Goal: Task Accomplishment & Management: Complete application form

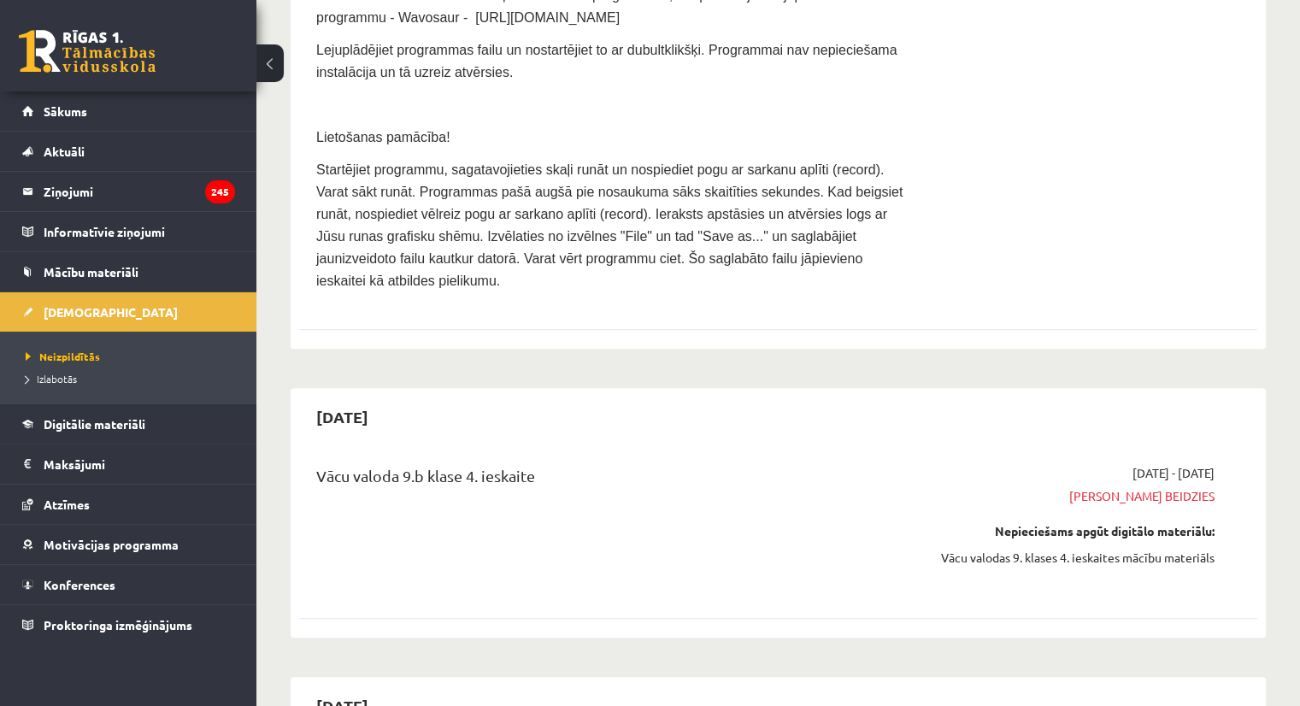
scroll to position [1929, 0]
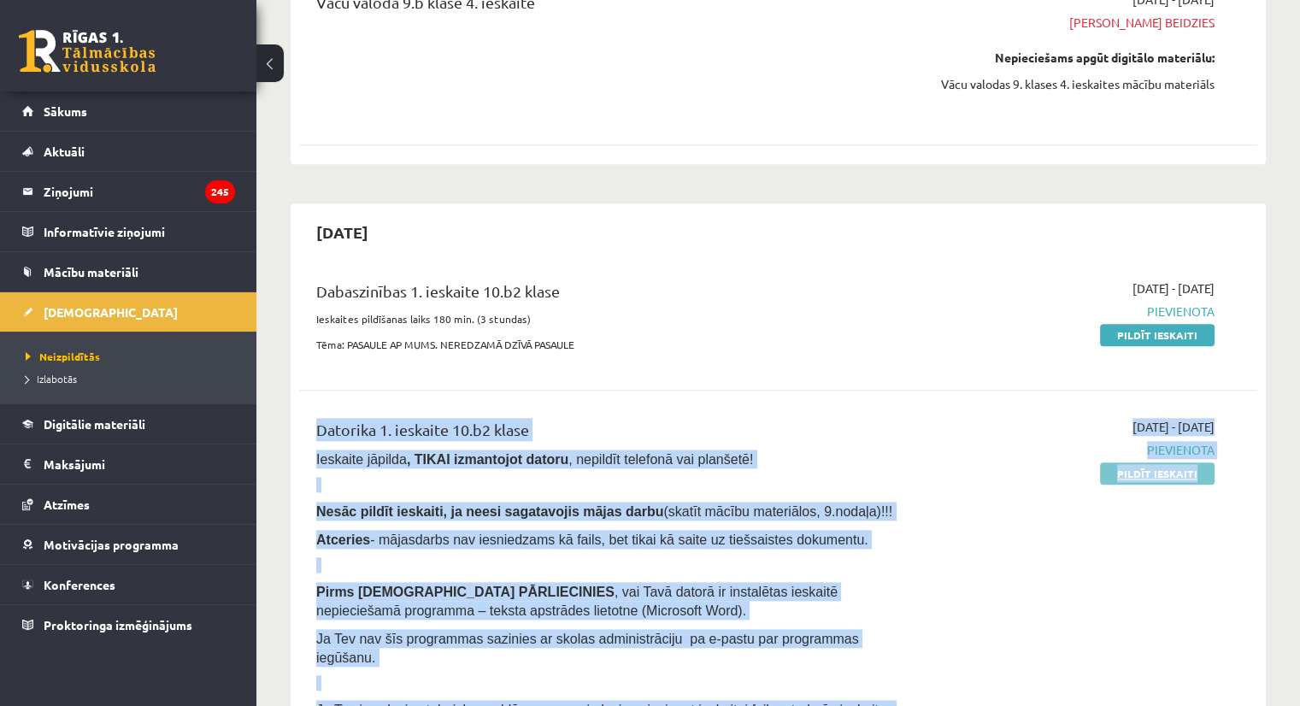
click at [1146, 463] on link "Pildīt ieskaiti" at bounding box center [1157, 474] width 115 height 22
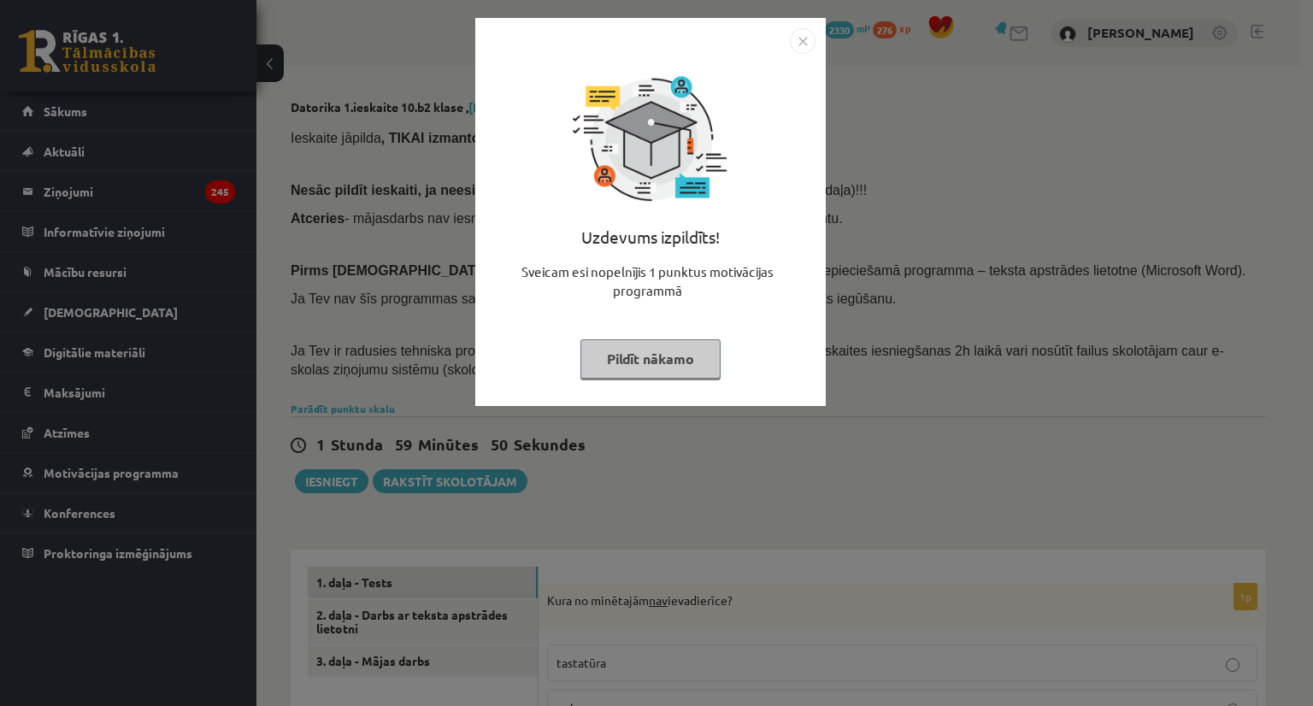
click at [653, 352] on button "Pildīt nākamo" at bounding box center [651, 358] width 140 height 39
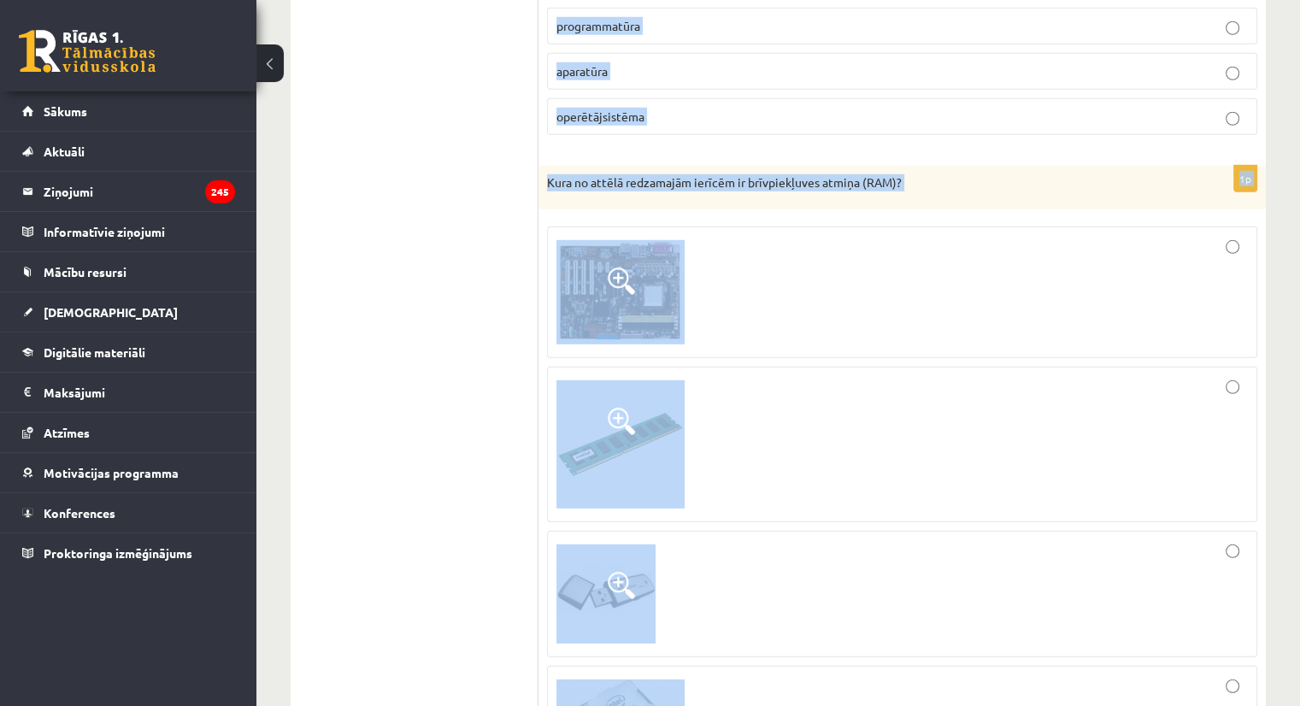
scroll to position [5053, 0]
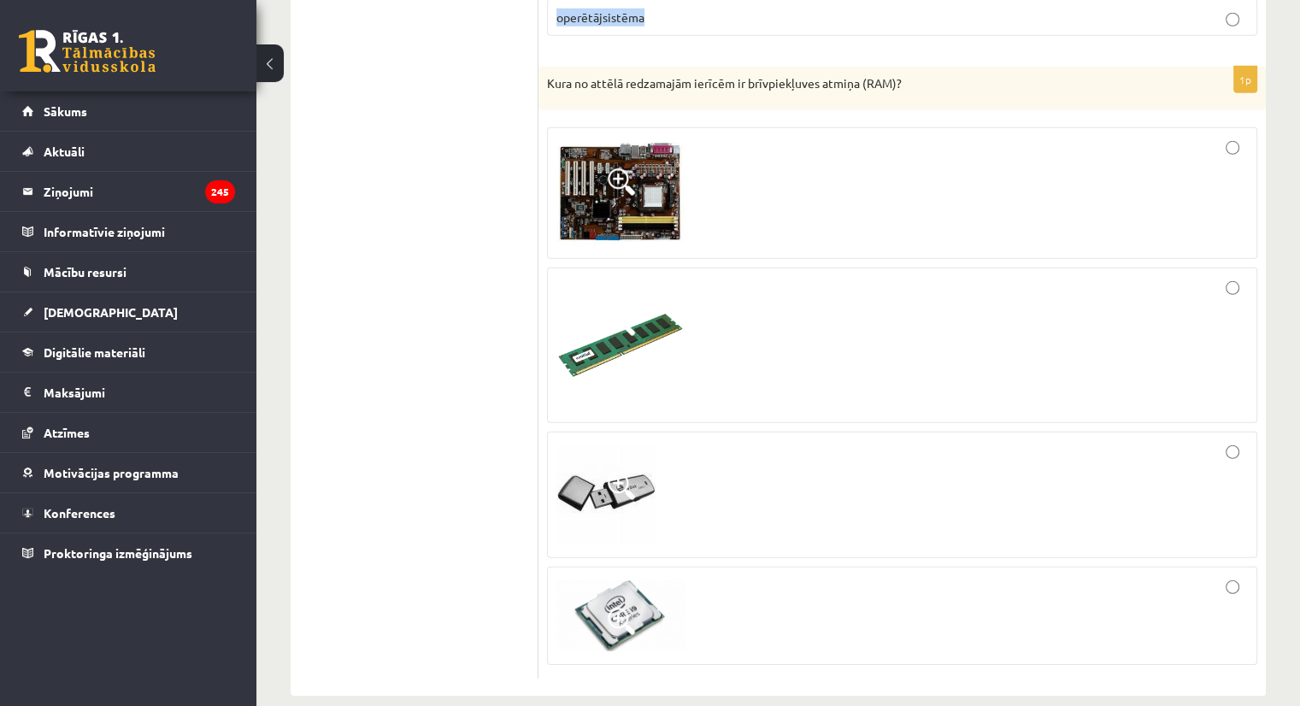
drag, startPoint x: 545, startPoint y: 197, endPoint x: 669, endPoint y: 15, distance: 219.6
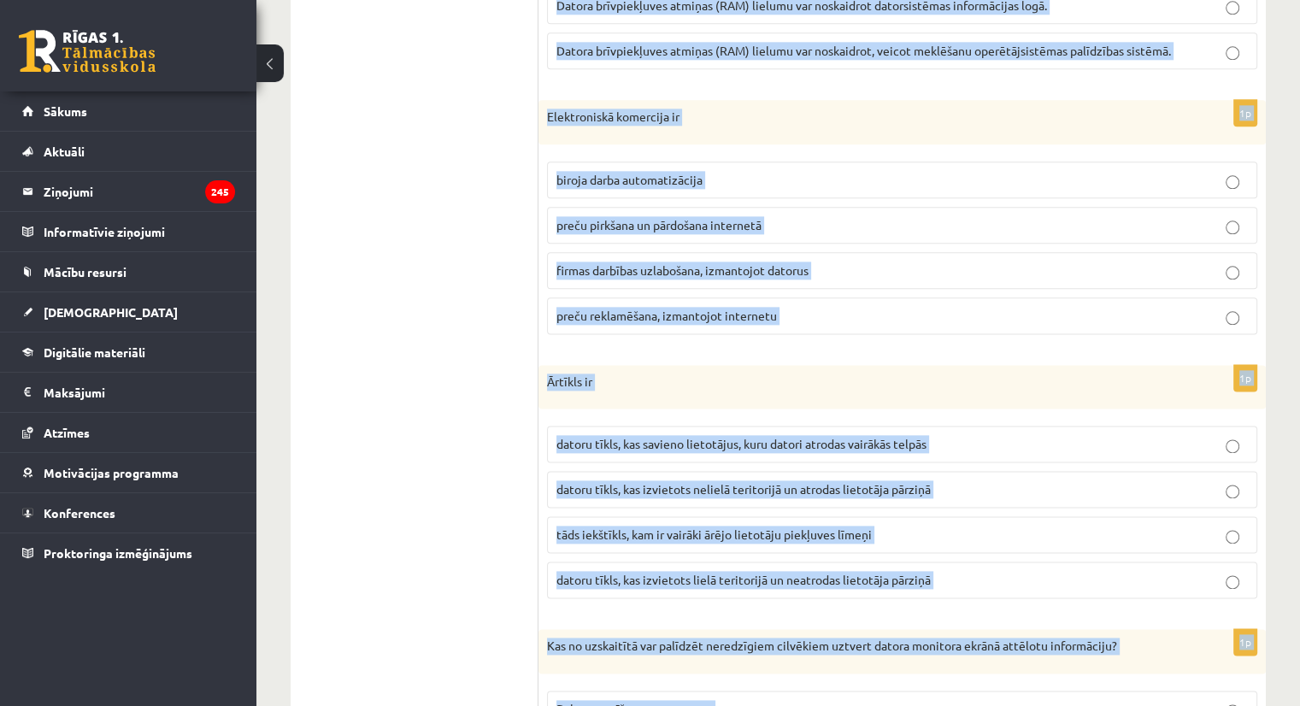
scroll to position [2107, 0]
copy form "Kura no minētajām nav ievadierīce? tastatūra pele skeneris austiņas 1p Informāc…"
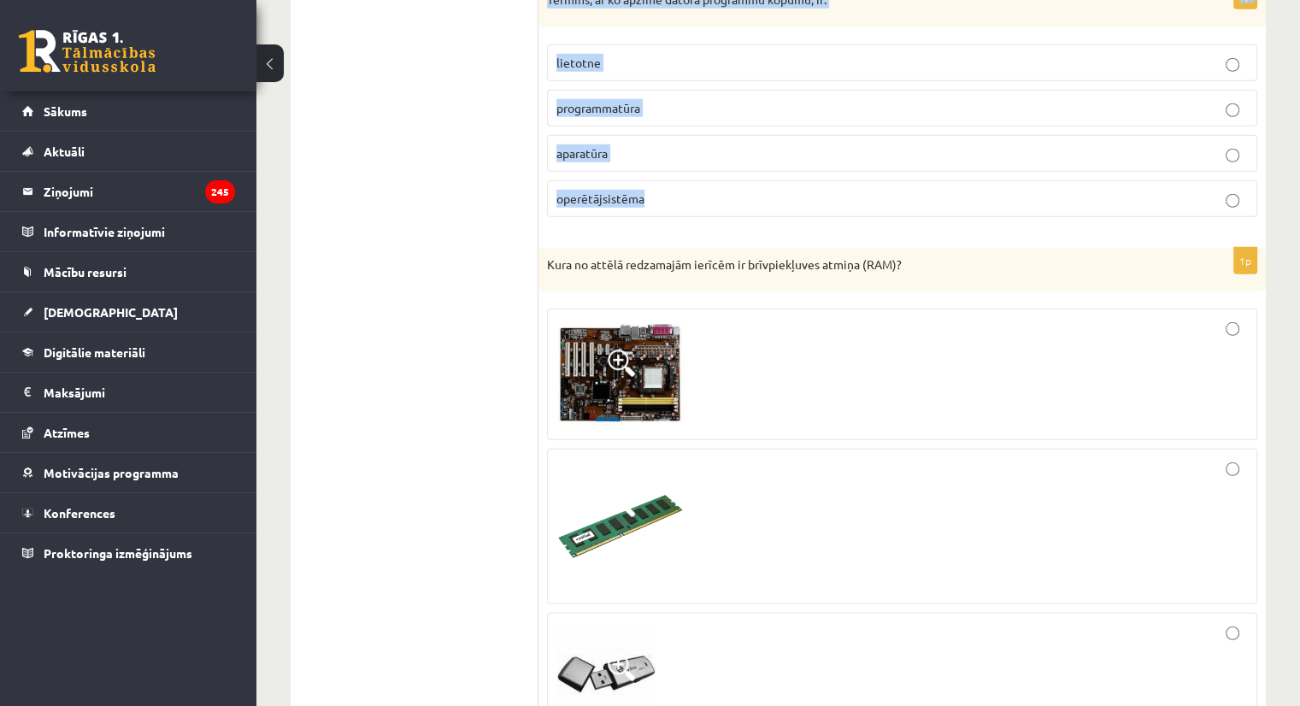
scroll to position [5053, 0]
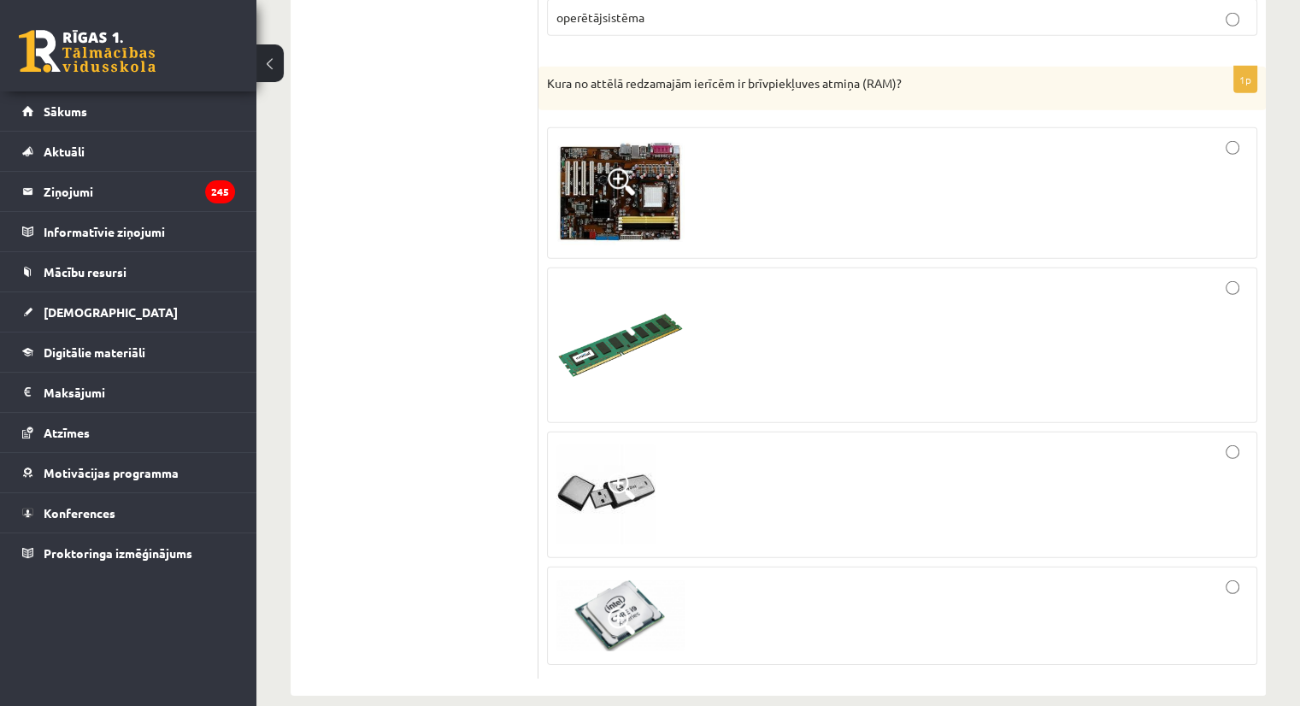
drag, startPoint x: 1104, startPoint y: 319, endPoint x: 1193, endPoint y: 250, distance: 112.2
click at [1193, 268] on label at bounding box center [902, 346] width 710 height 156
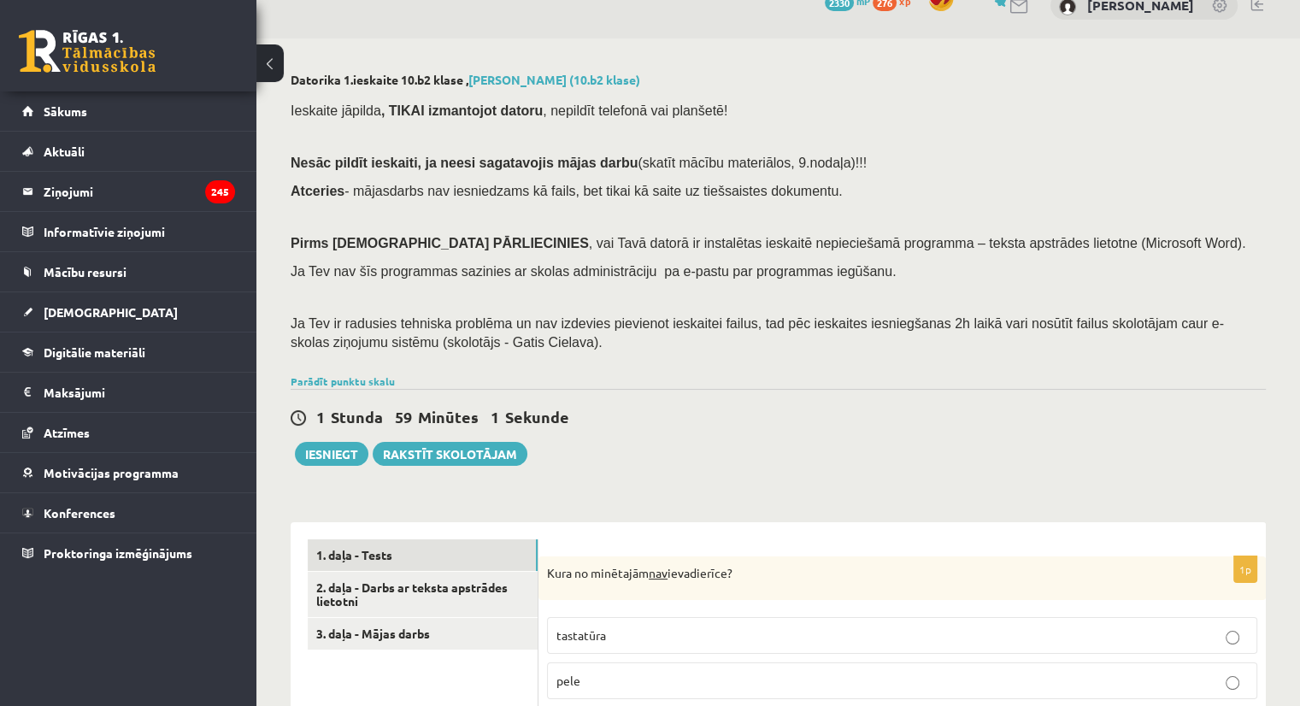
scroll to position [0, 0]
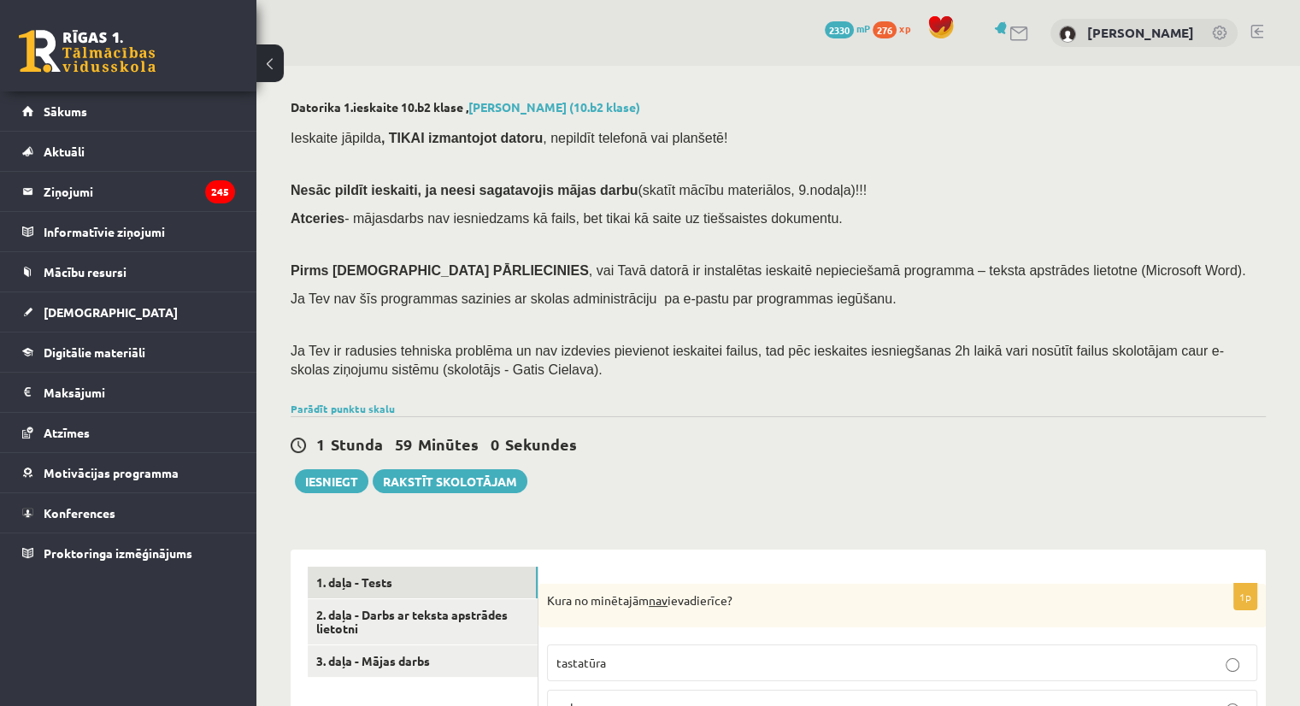
click at [867, 467] on div "1 Stunda 59 Minūtes 0 Sekundes Ieskaite saglabāta! Iesniegt Rakstīt skolotājam" at bounding box center [778, 454] width 975 height 77
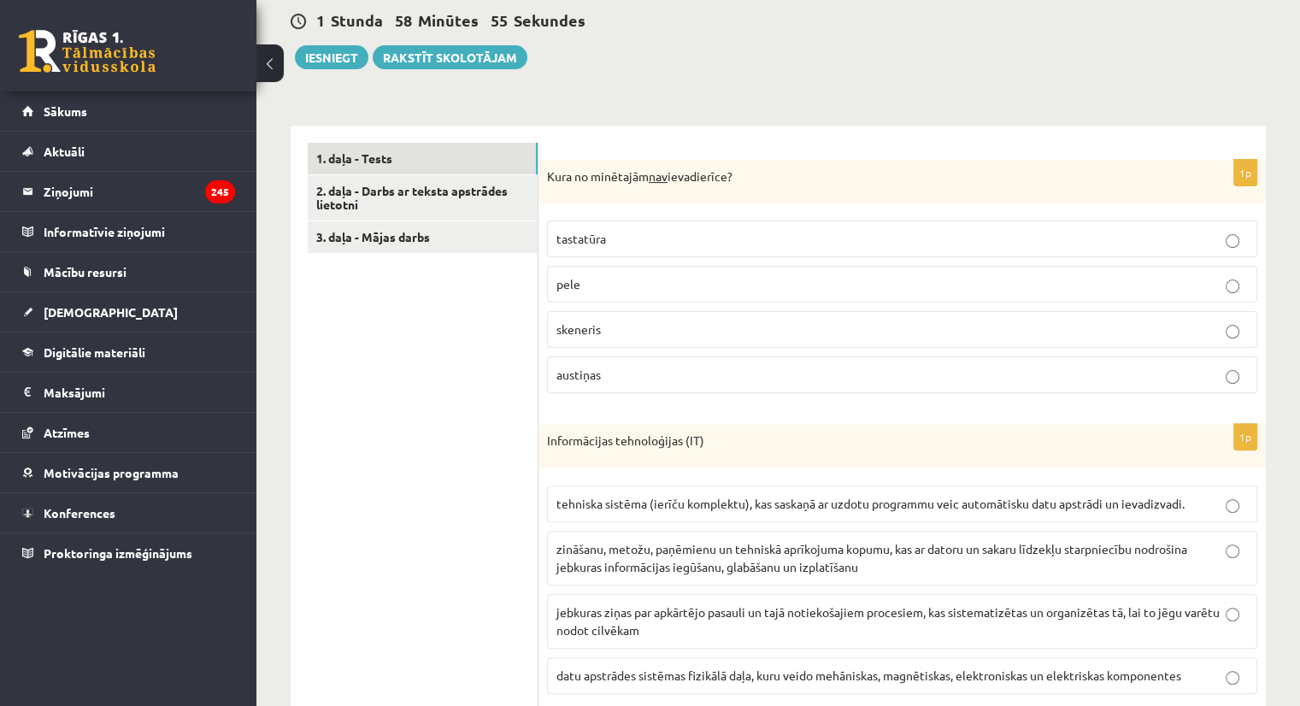
scroll to position [427, 0]
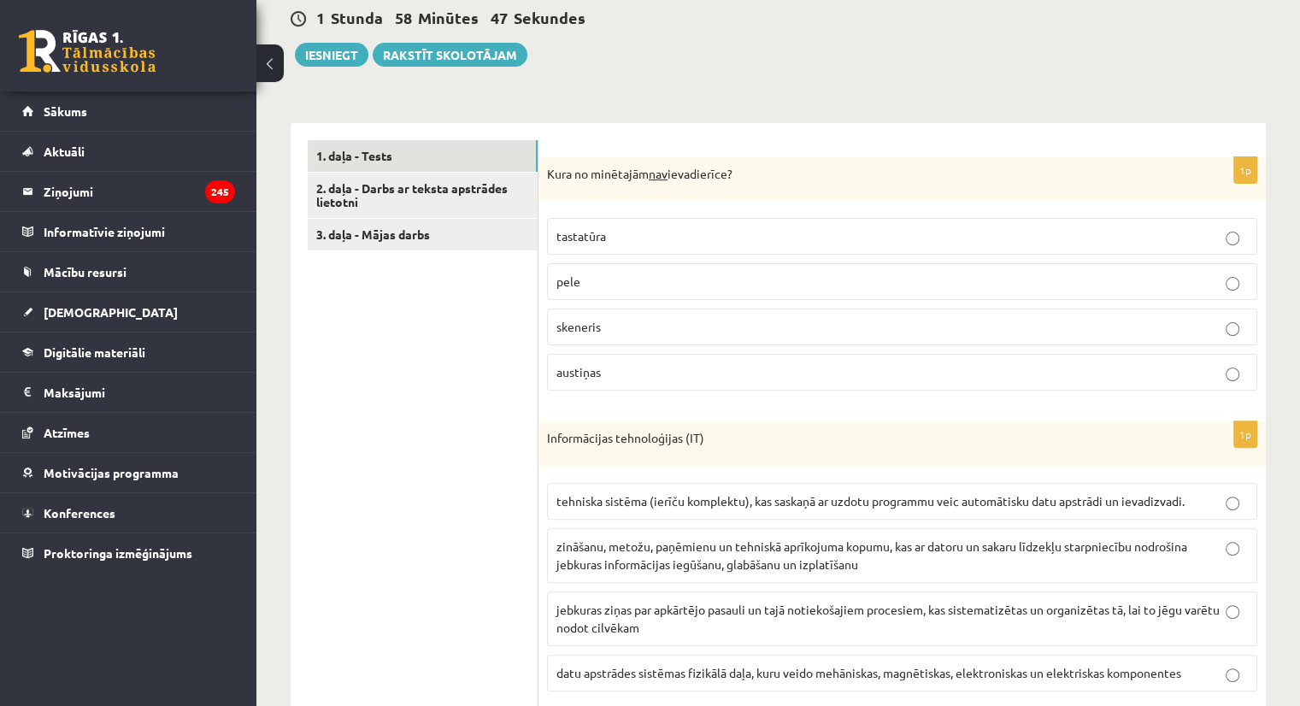
click at [604, 373] on p "austiņas" at bounding box center [903, 372] width 692 height 18
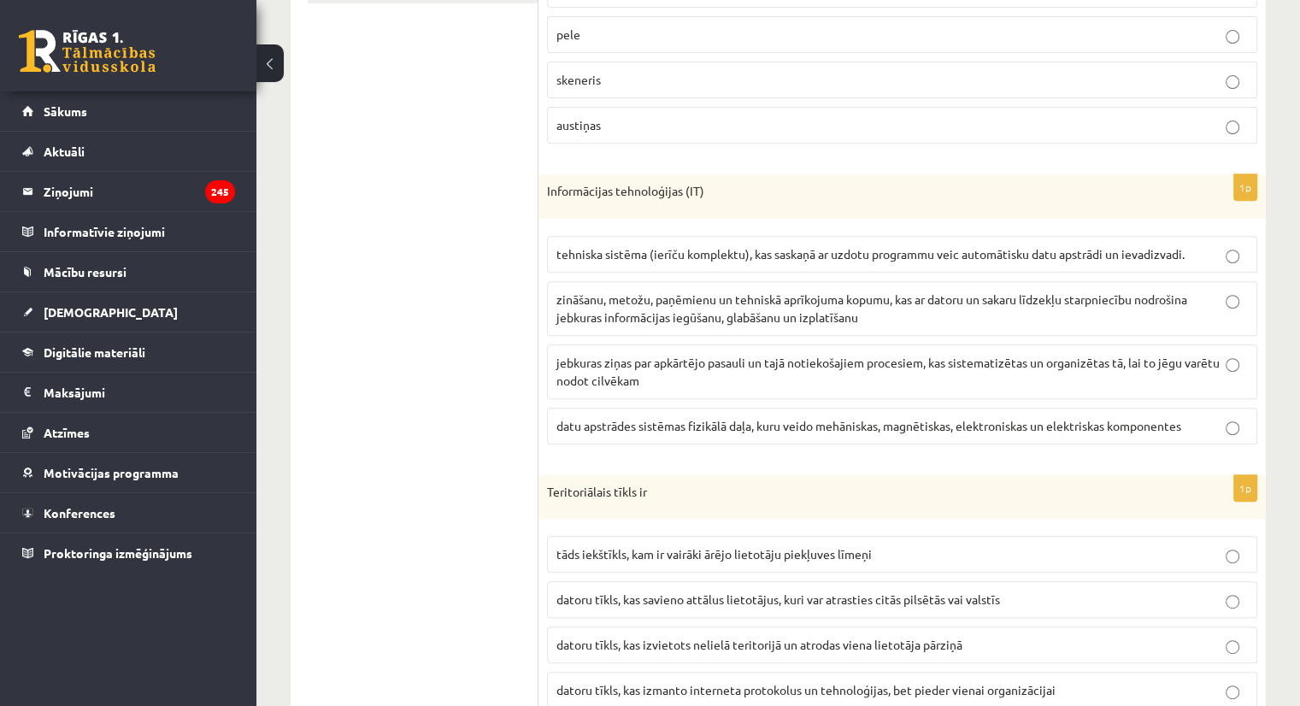
scroll to position [673, 0]
click at [608, 285] on label "zināšanu, metožu, paņēmienu un tehniskā aprīkojuma kopumu, kas ar datoru un sak…" at bounding box center [902, 309] width 710 height 55
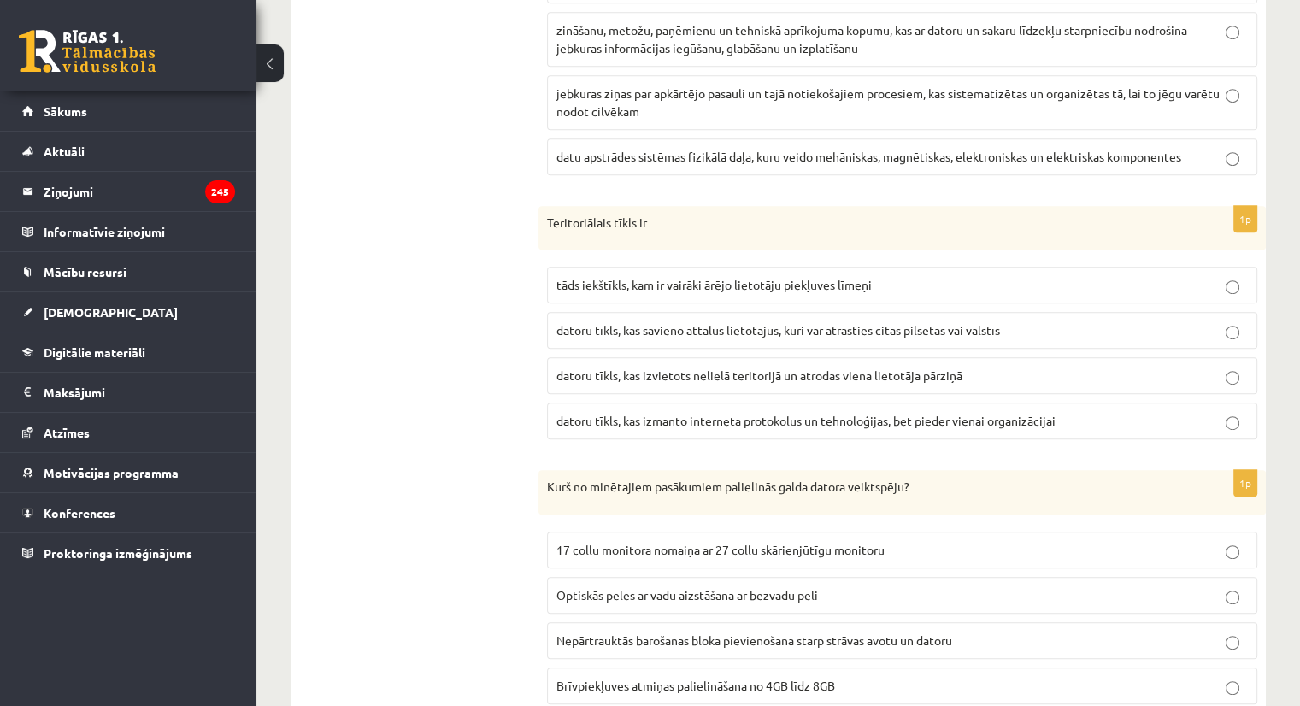
scroll to position [970, 0]
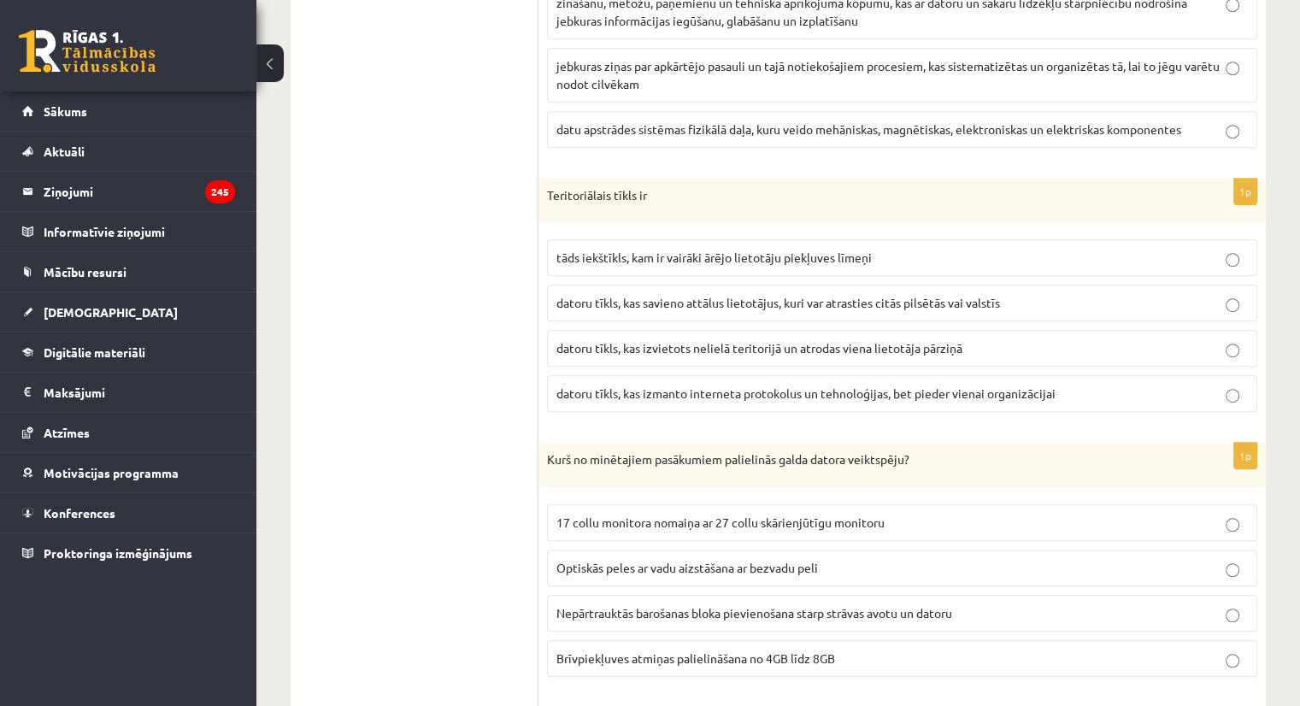
click at [776, 285] on label "datoru tīkls, kas savieno attālus lietotājus, kuri var atrasties citās pilsētās…" at bounding box center [902, 303] width 710 height 37
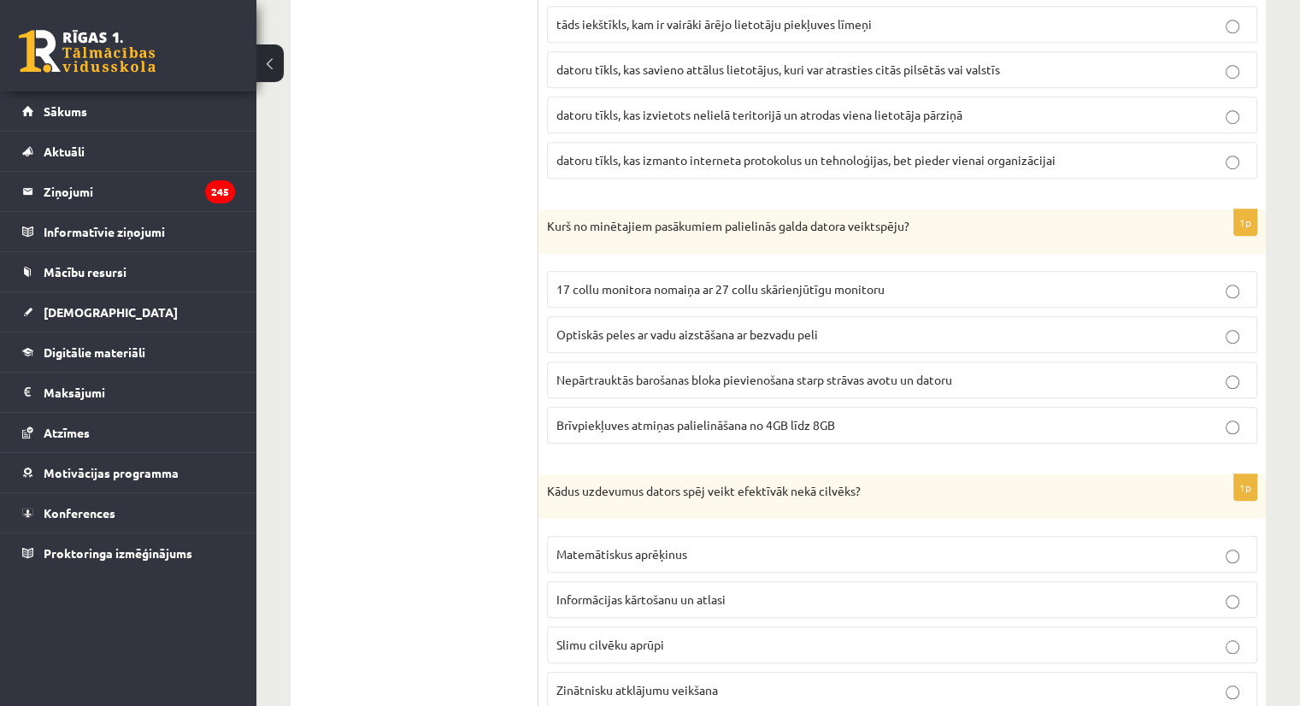
scroll to position [1206, 0]
click at [588, 415] on span "Brīvpiekļuves atmiņas palielināšana no 4GB līdz 8GB" at bounding box center [696, 422] width 279 height 15
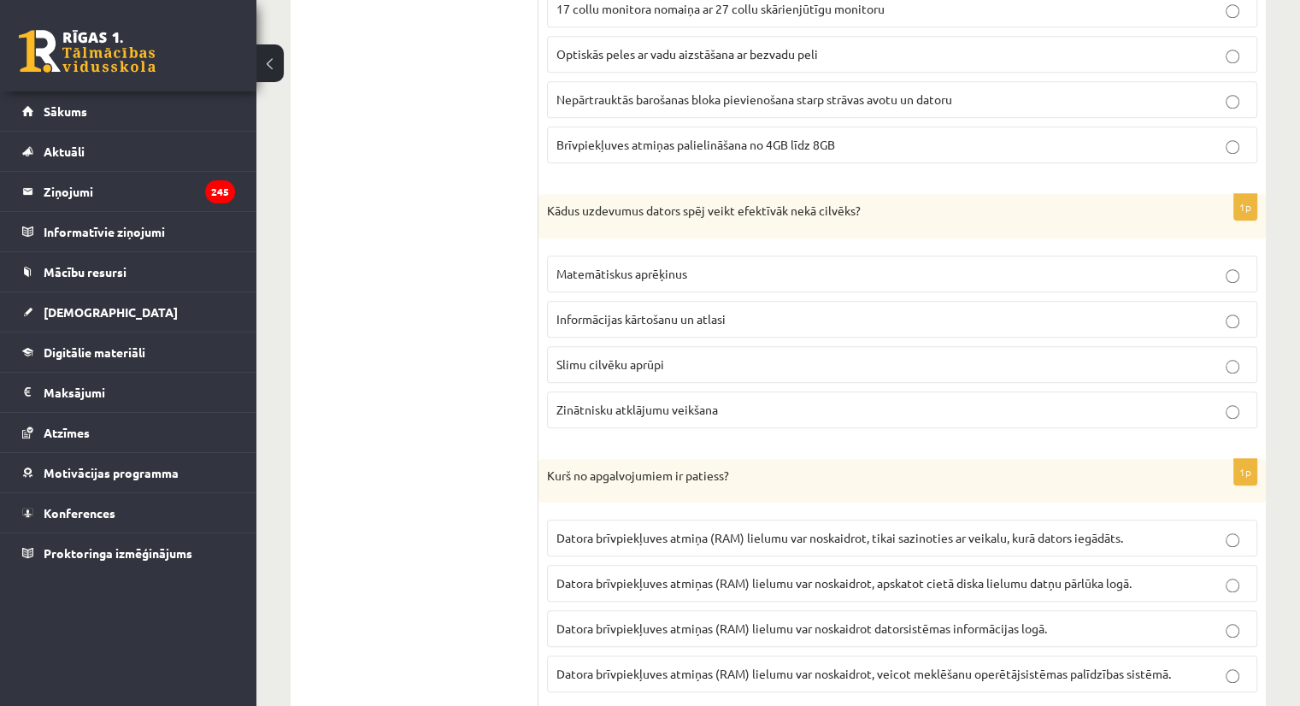
scroll to position [1548, 0]
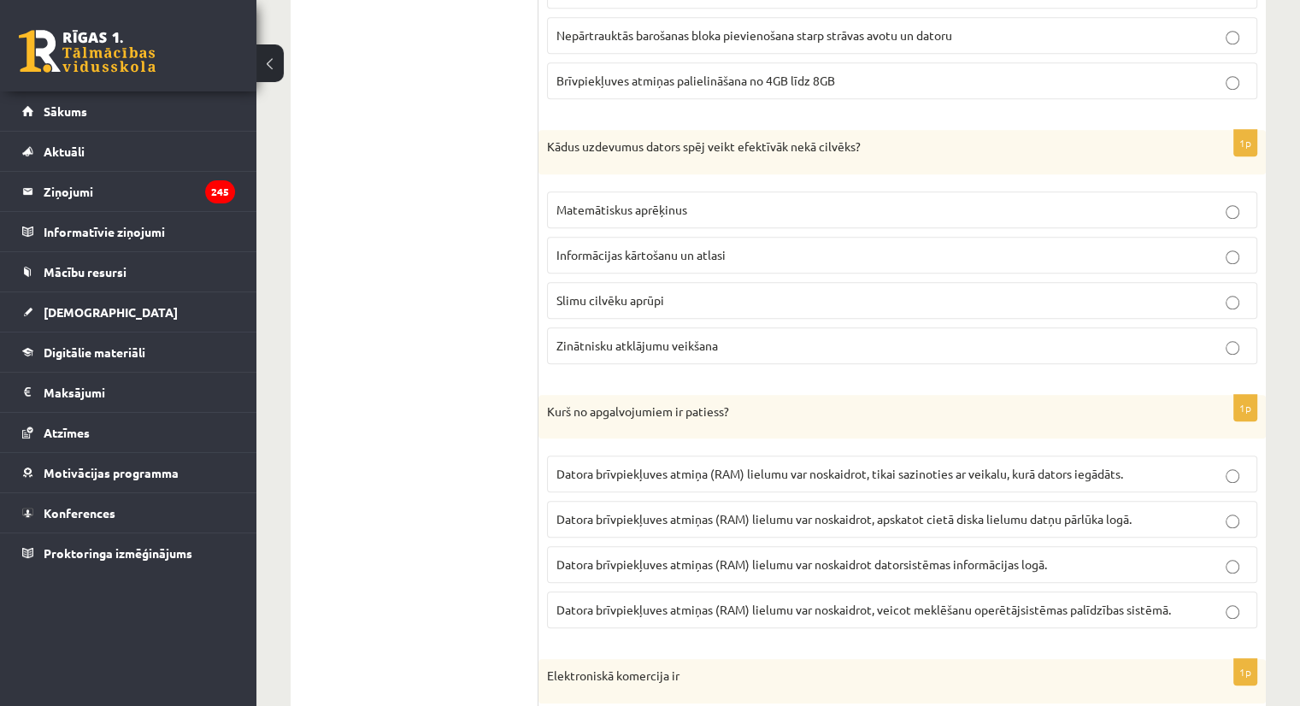
click at [636, 202] on span "Matemātiskus aprēķinus" at bounding box center [622, 209] width 131 height 15
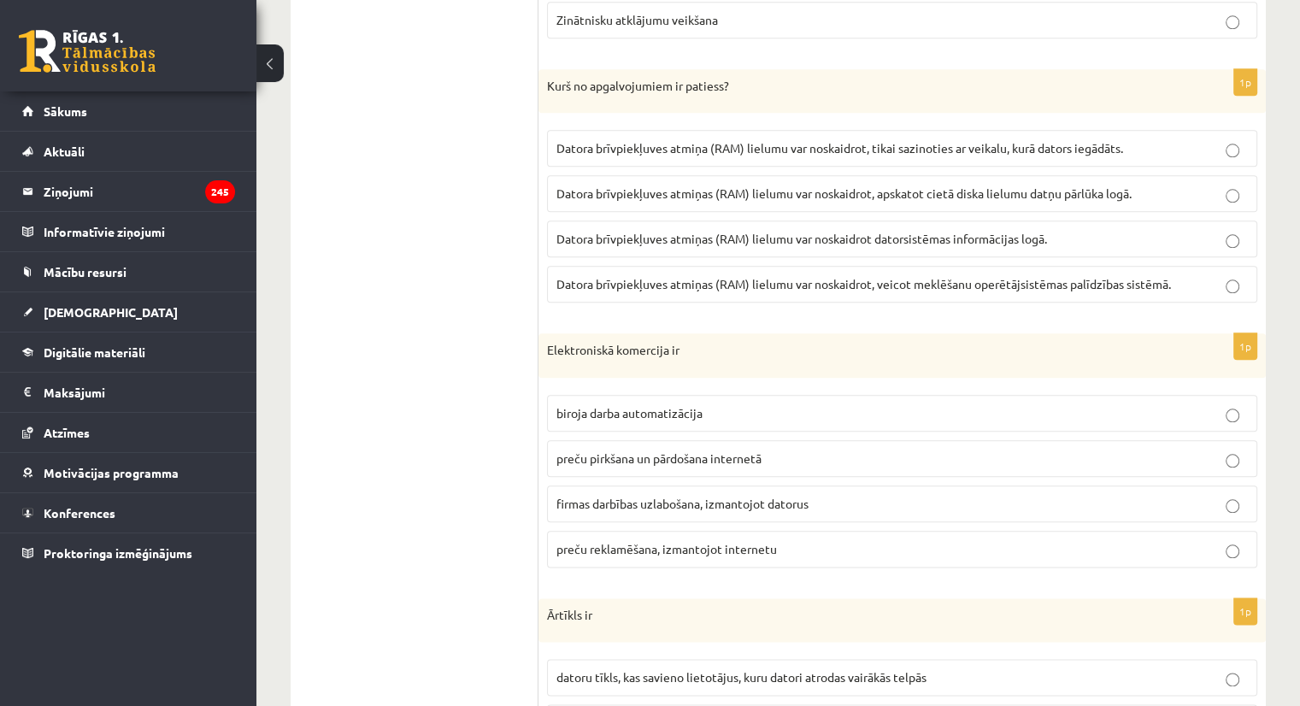
scroll to position [1876, 0]
click at [961, 229] on span "Datora brīvpiekļuves atmiņas (RAM) lielumu var noskaidrot datorsistēmas informā…" at bounding box center [802, 236] width 491 height 15
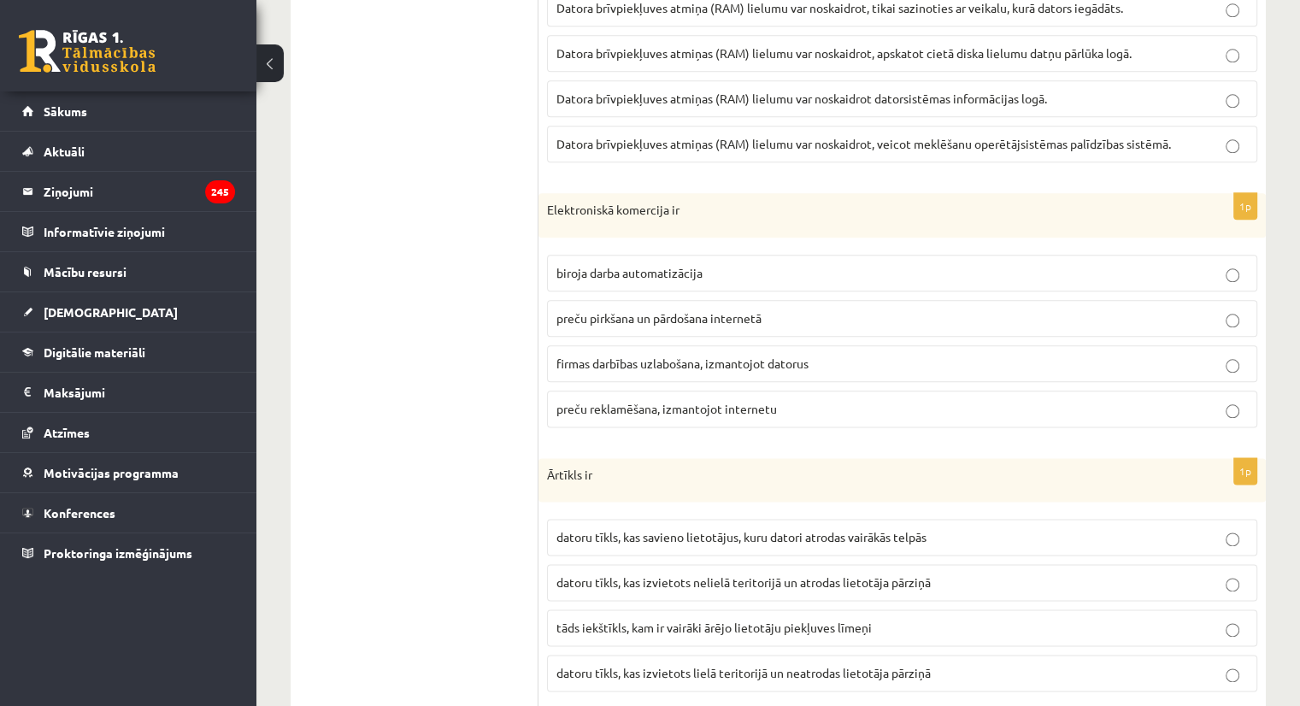
scroll to position [2016, 0]
click at [645, 309] on span "preču pirkšana un pārdošana internetā" at bounding box center [659, 316] width 205 height 15
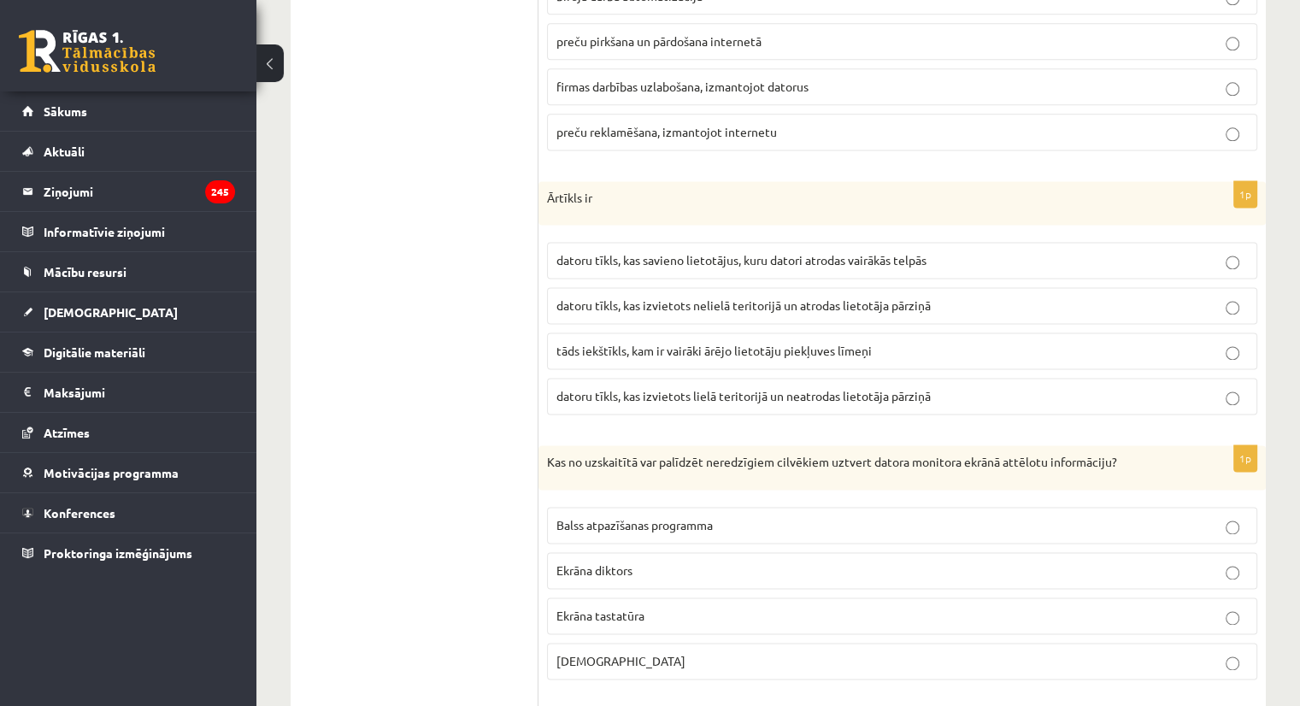
scroll to position [2327, 0]
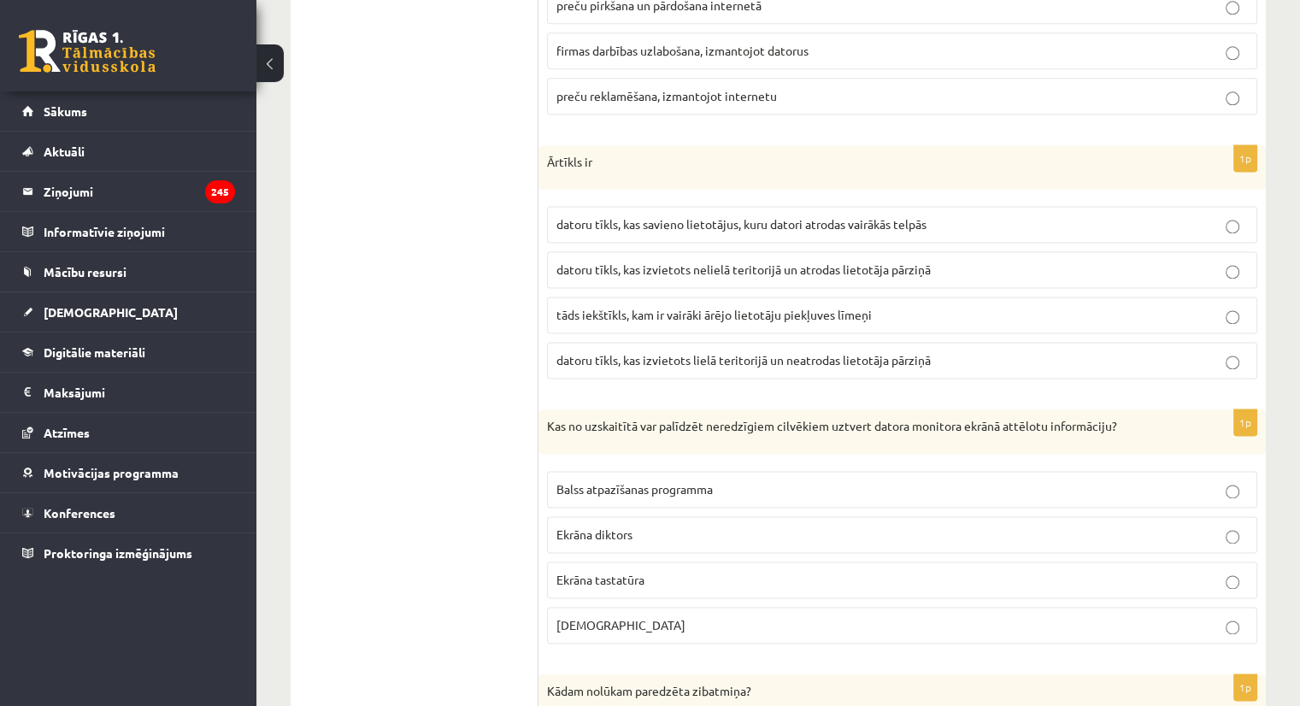
click at [854, 351] on p "datoru tīkls, kas izvietots lielā teritorijā un neatrodas lietotāja pārziņā" at bounding box center [903, 360] width 692 height 18
click at [804, 262] on span "datoru tīkls, kas izvietots nelielā teritorijā un atrodas lietotāja pārziņā" at bounding box center [744, 269] width 374 height 15
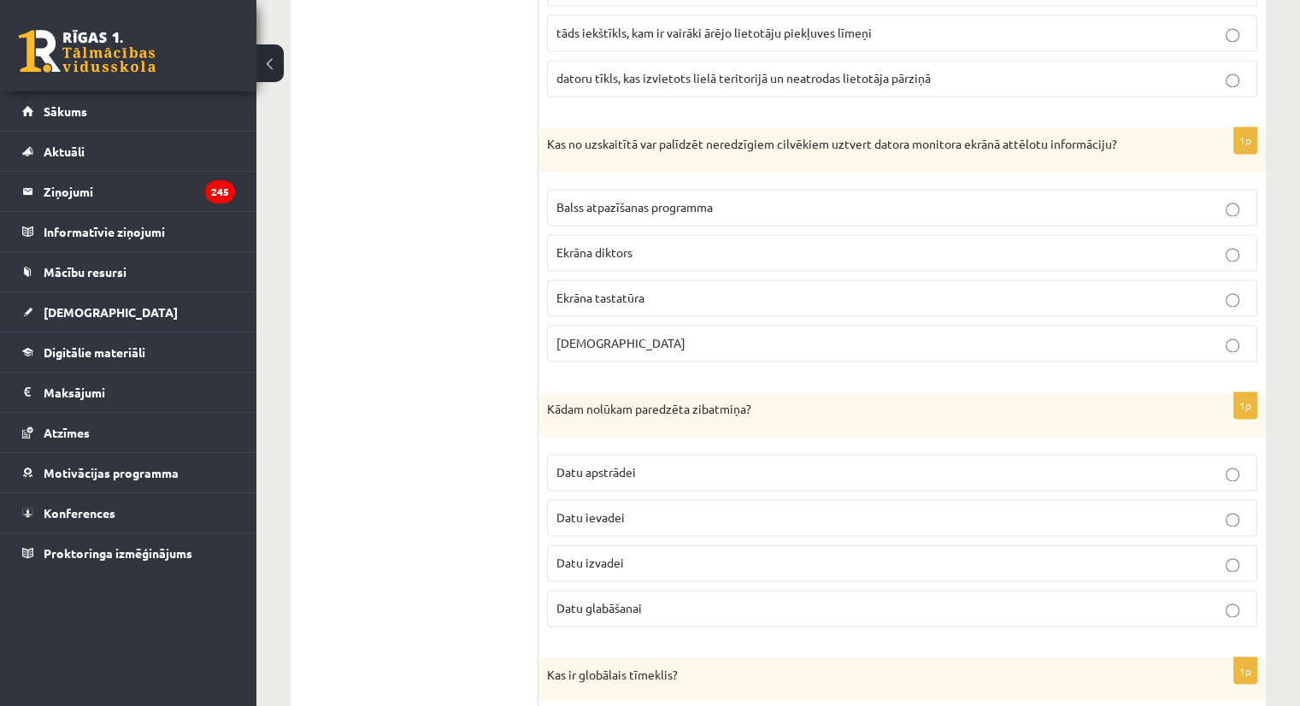
scroll to position [2611, 0]
click at [657, 250] on label "Ekrāna diktors" at bounding box center [902, 251] width 710 height 37
click at [602, 598] on span "Datu glabāšanai" at bounding box center [599, 605] width 85 height 15
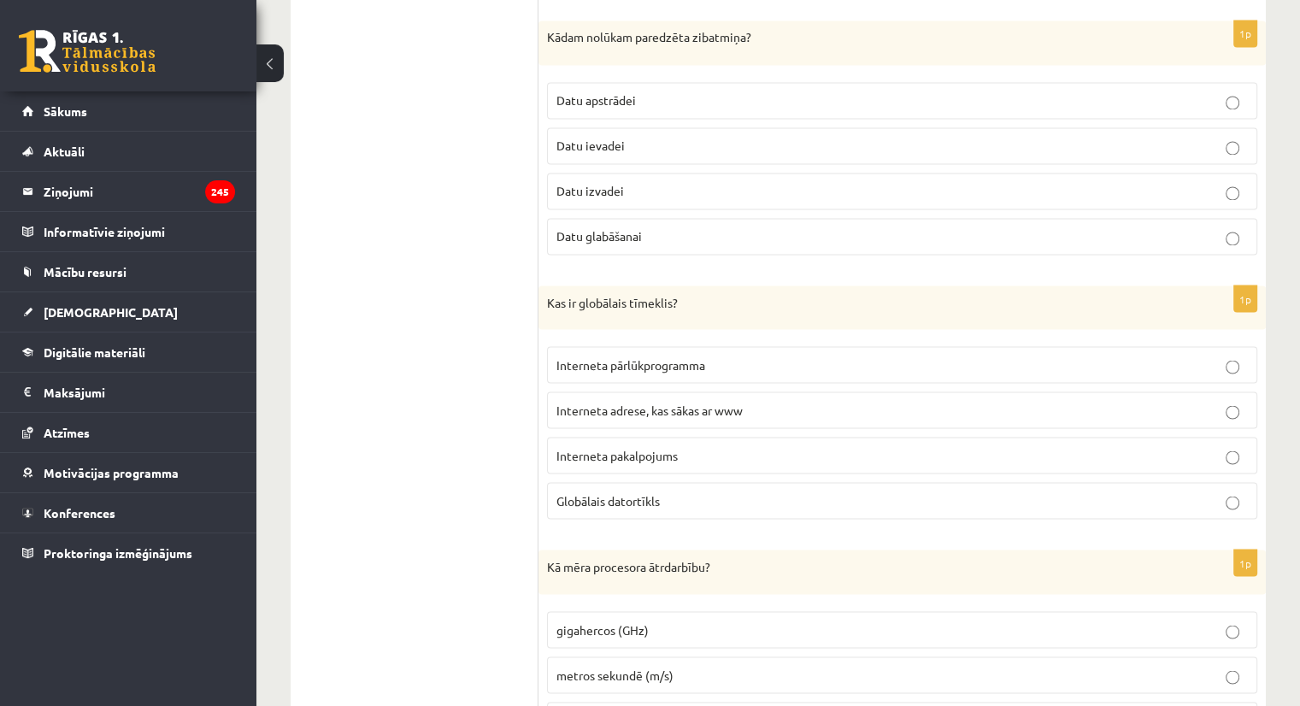
scroll to position [3038, 0]
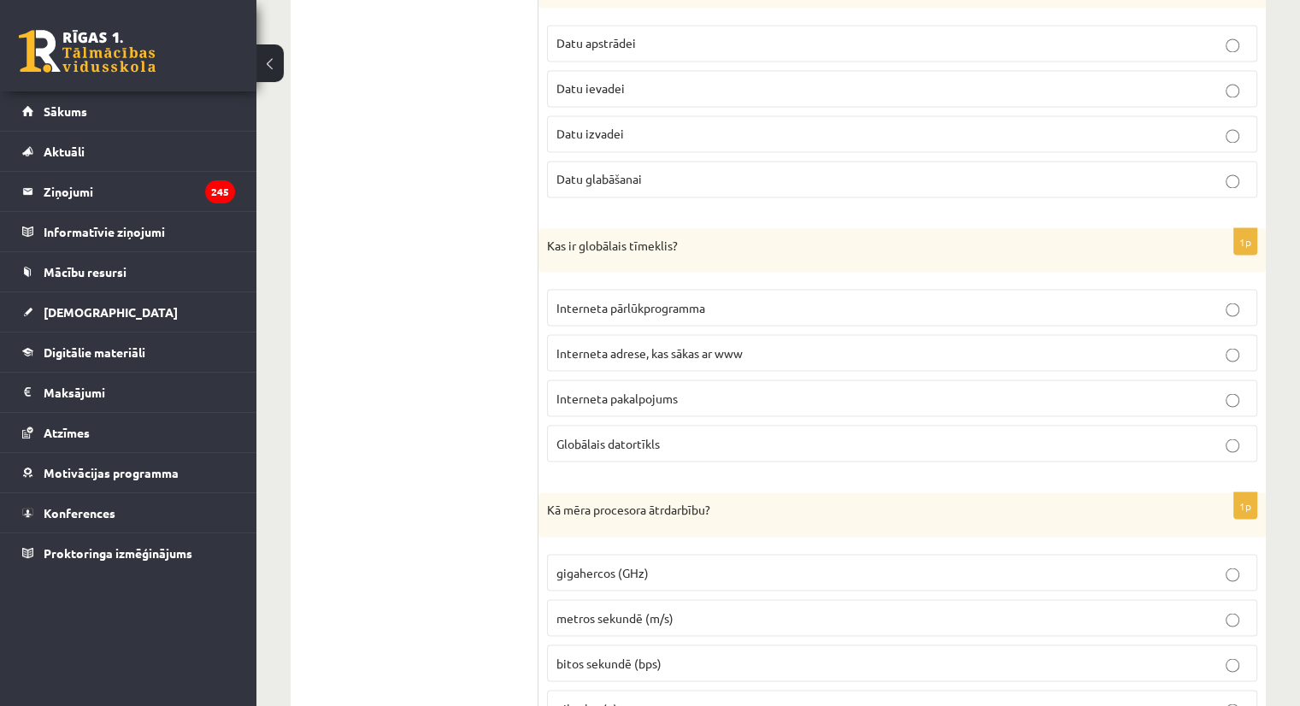
click at [645, 390] on span "Interneta pakalpojums" at bounding box center [617, 397] width 121 height 15
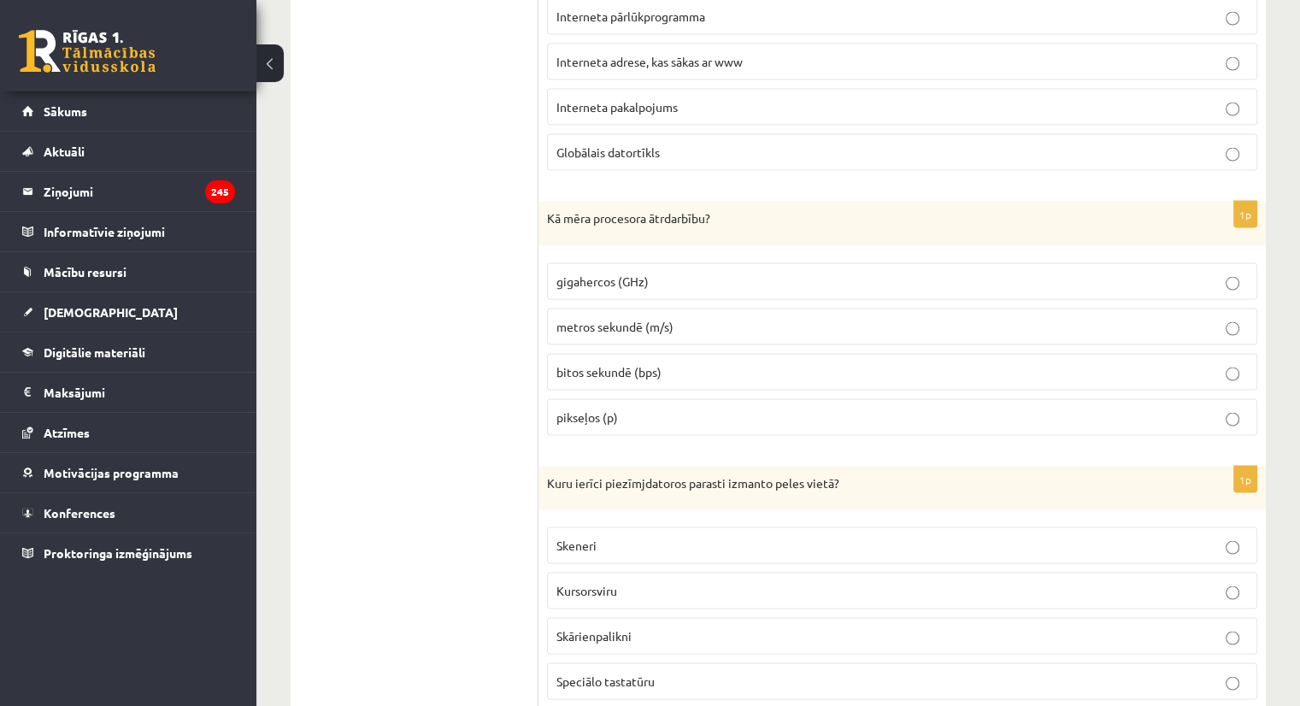
scroll to position [3333, 0]
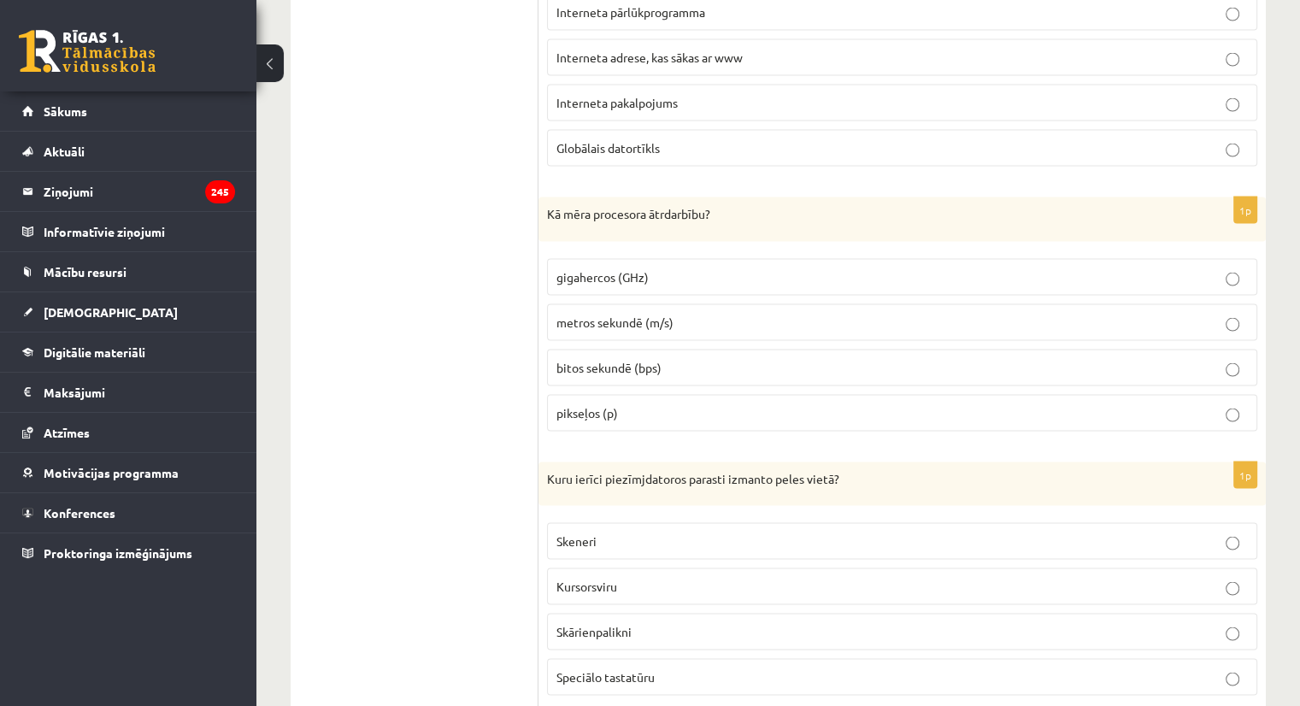
click at [616, 269] on span "gigahercos (GHz)" at bounding box center [603, 276] width 92 height 15
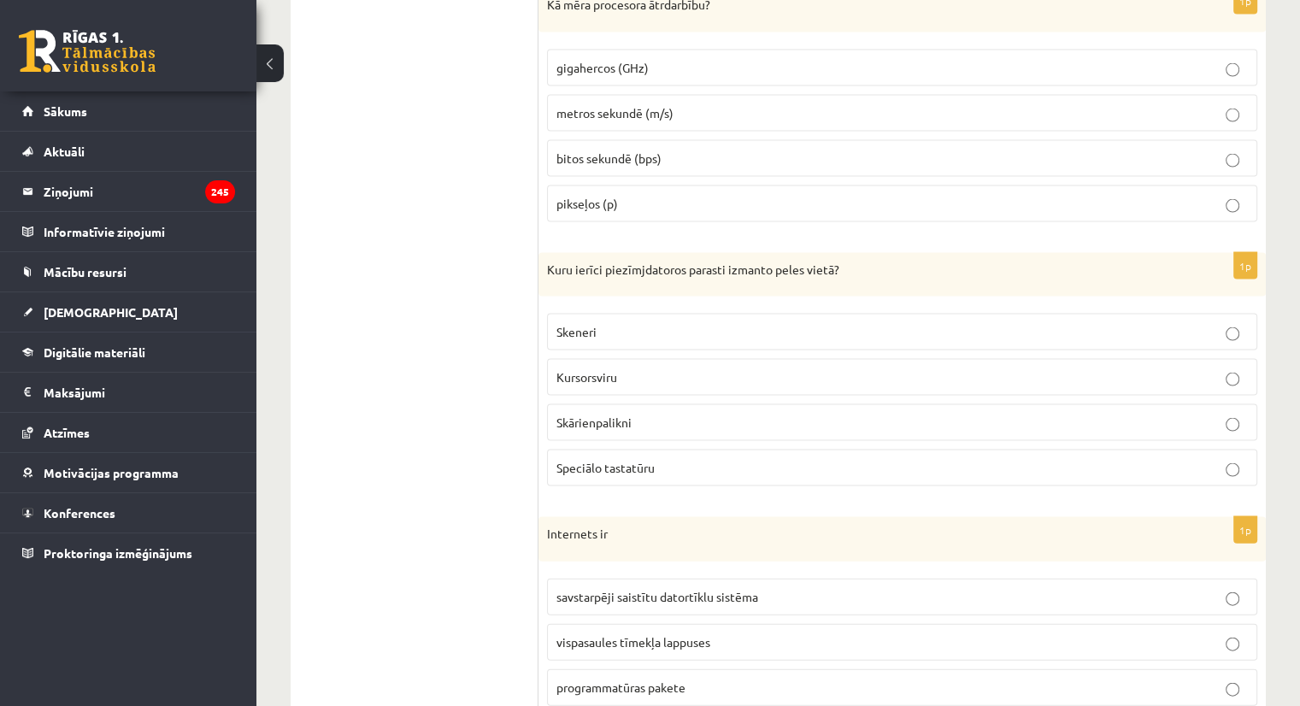
scroll to position [3545, 0]
click at [634, 411] on p "Skārienpalikni" at bounding box center [903, 420] width 692 height 18
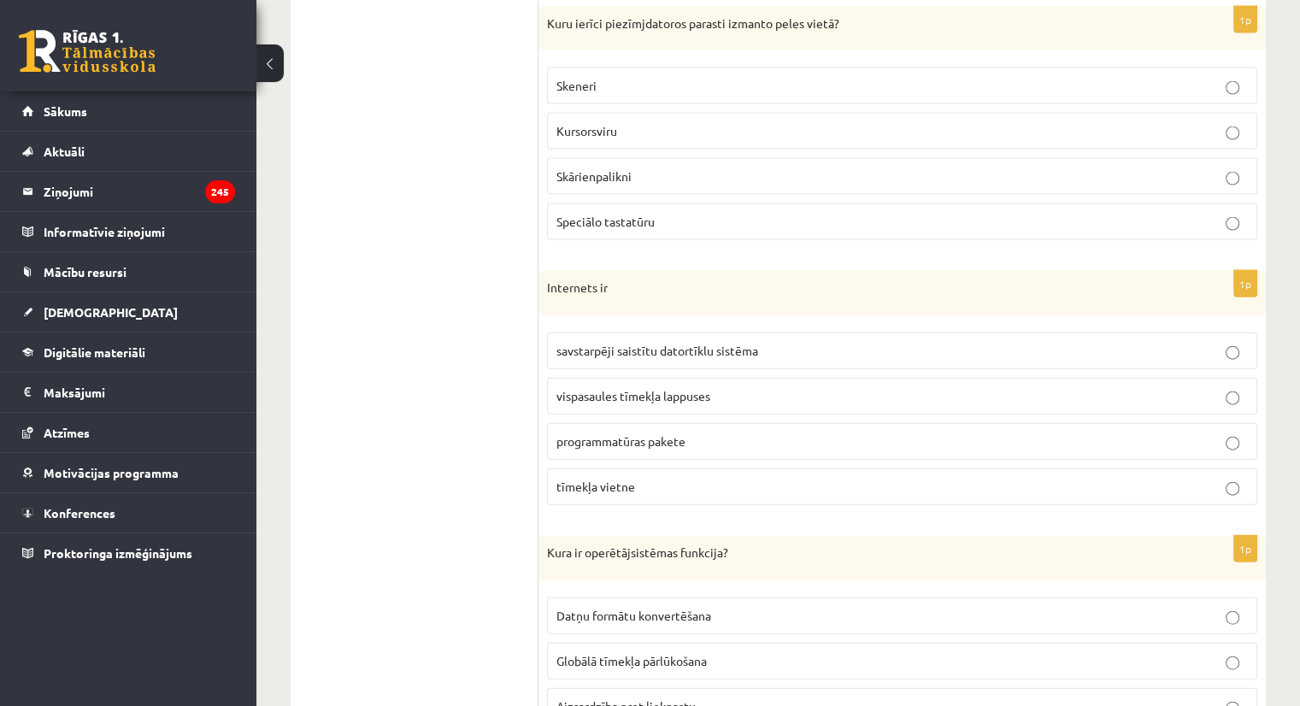
scroll to position [3793, 0]
click at [622, 341] on label "savstarpēji saistītu datortīklu sistēma" at bounding box center [902, 347] width 710 height 37
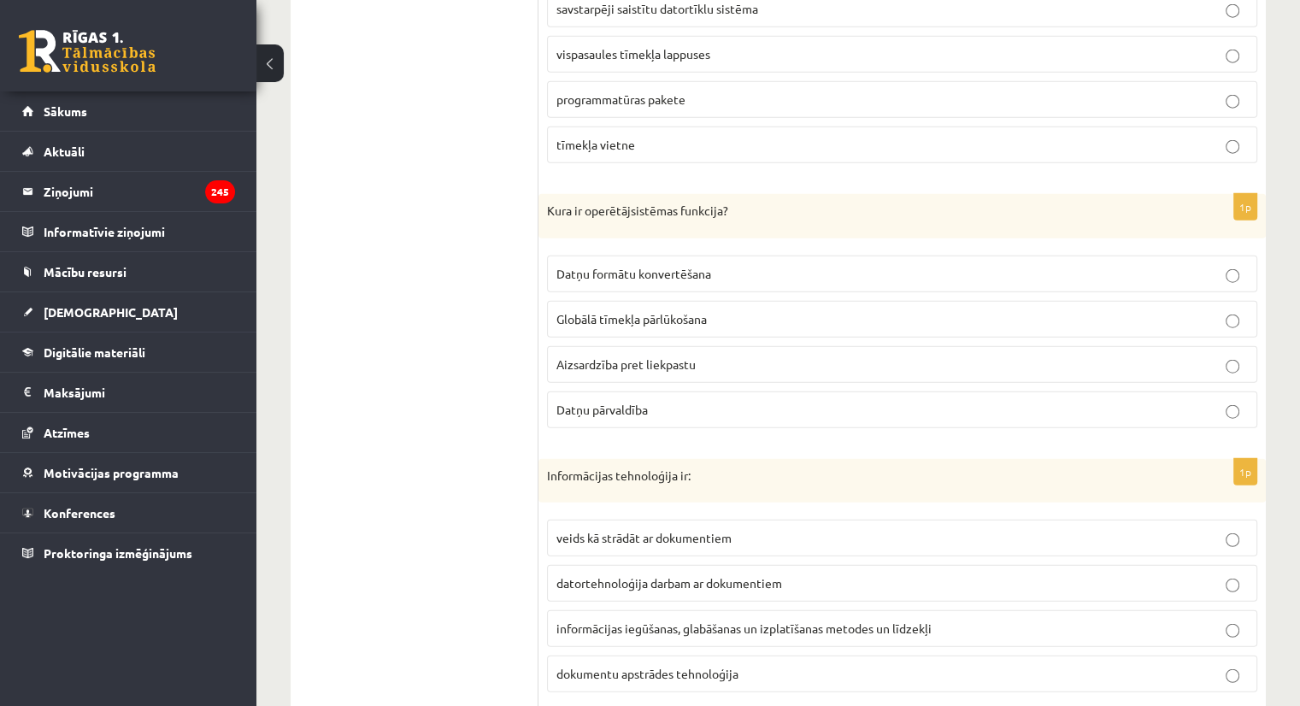
scroll to position [4147, 0]
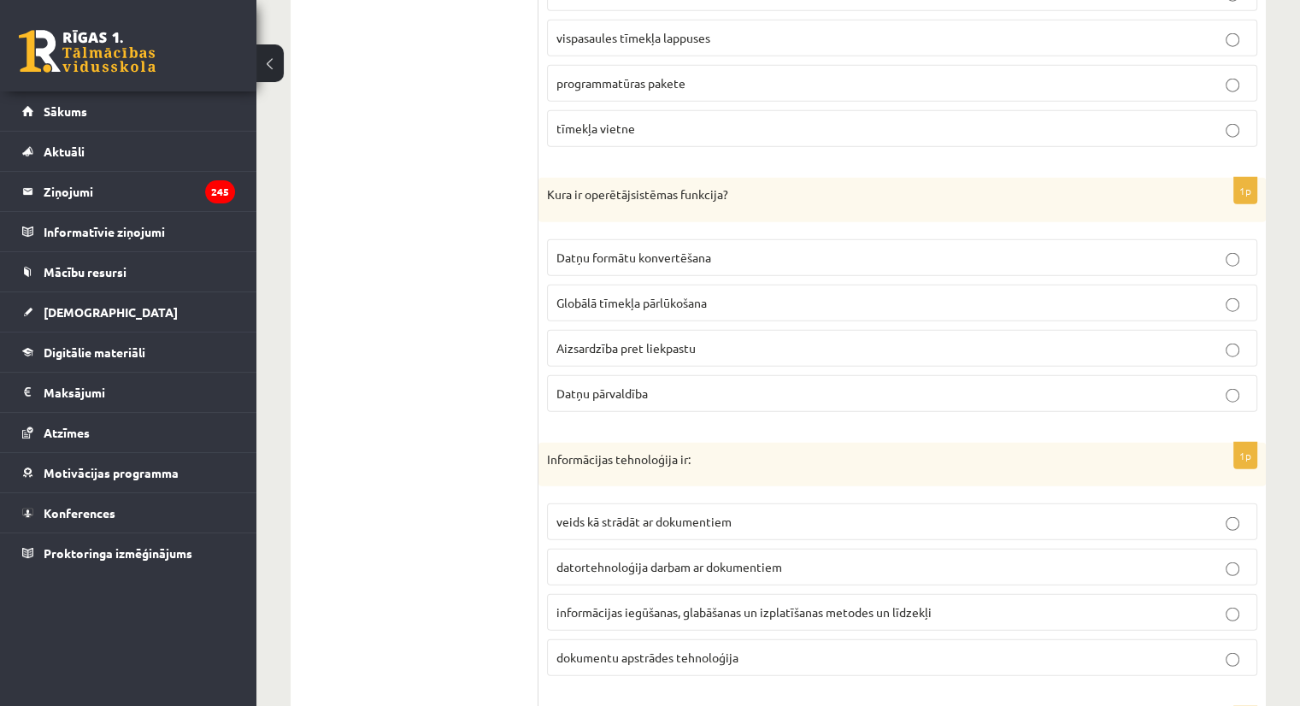
click at [616, 250] on span "Datņu formātu konvertēšana" at bounding box center [634, 257] width 155 height 15
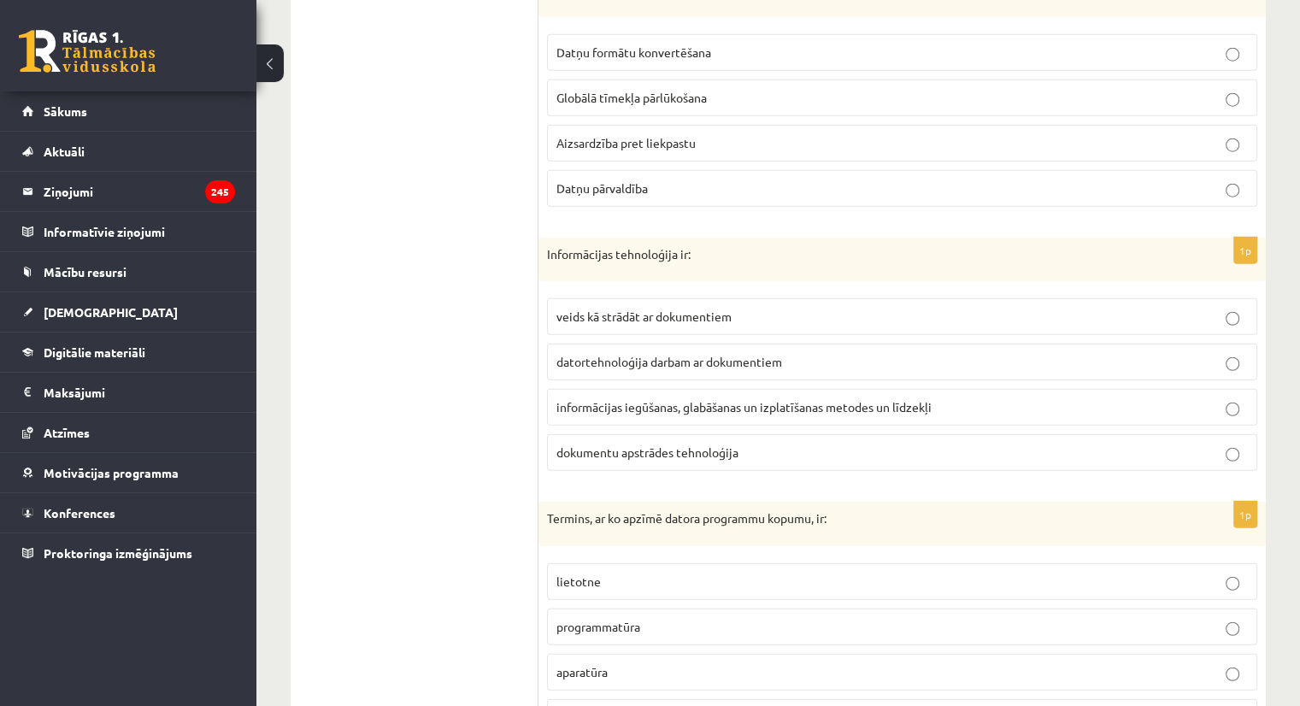
scroll to position [4353, 0]
click at [602, 179] on p "Datņu pārvaldība" at bounding box center [903, 188] width 692 height 18
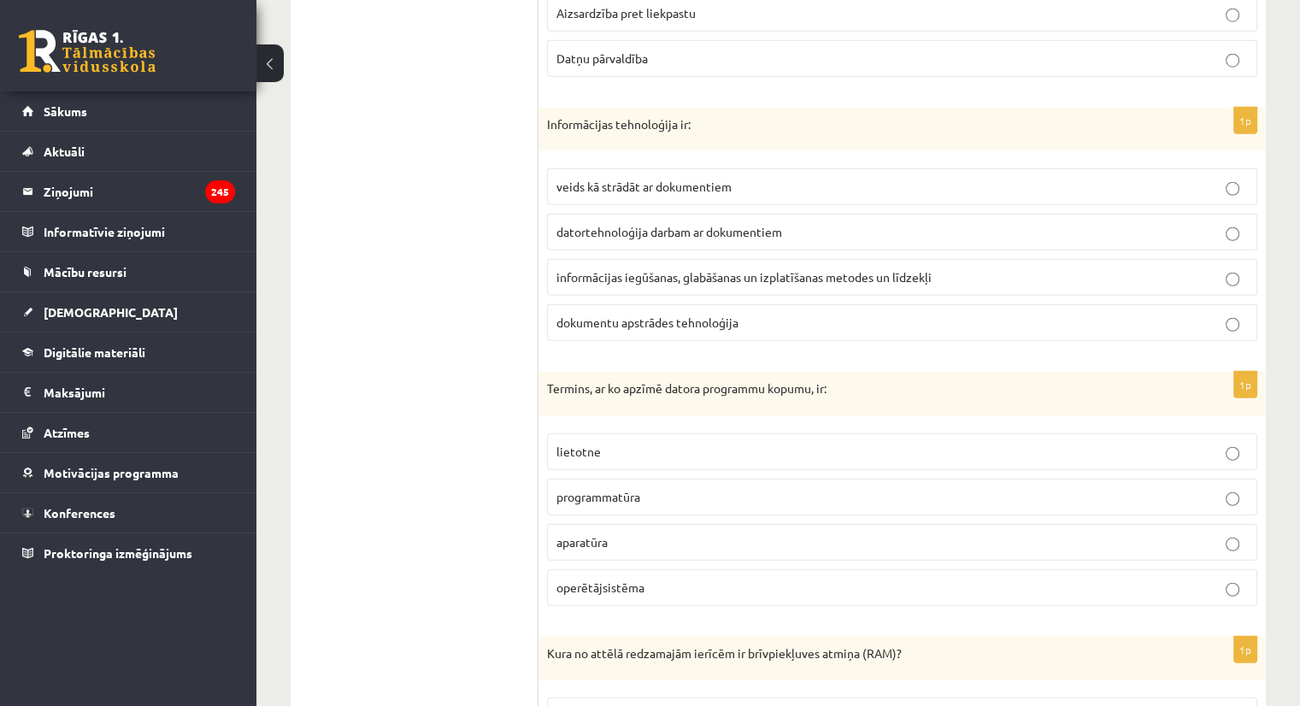
scroll to position [4480, 0]
click at [652, 272] on span "informācijas iegūšanas, glabāšanas un izplatīšanas metodes un līdzekļi" at bounding box center [744, 279] width 375 height 15
click at [609, 492] on span "programmatūra" at bounding box center [599, 499] width 84 height 15
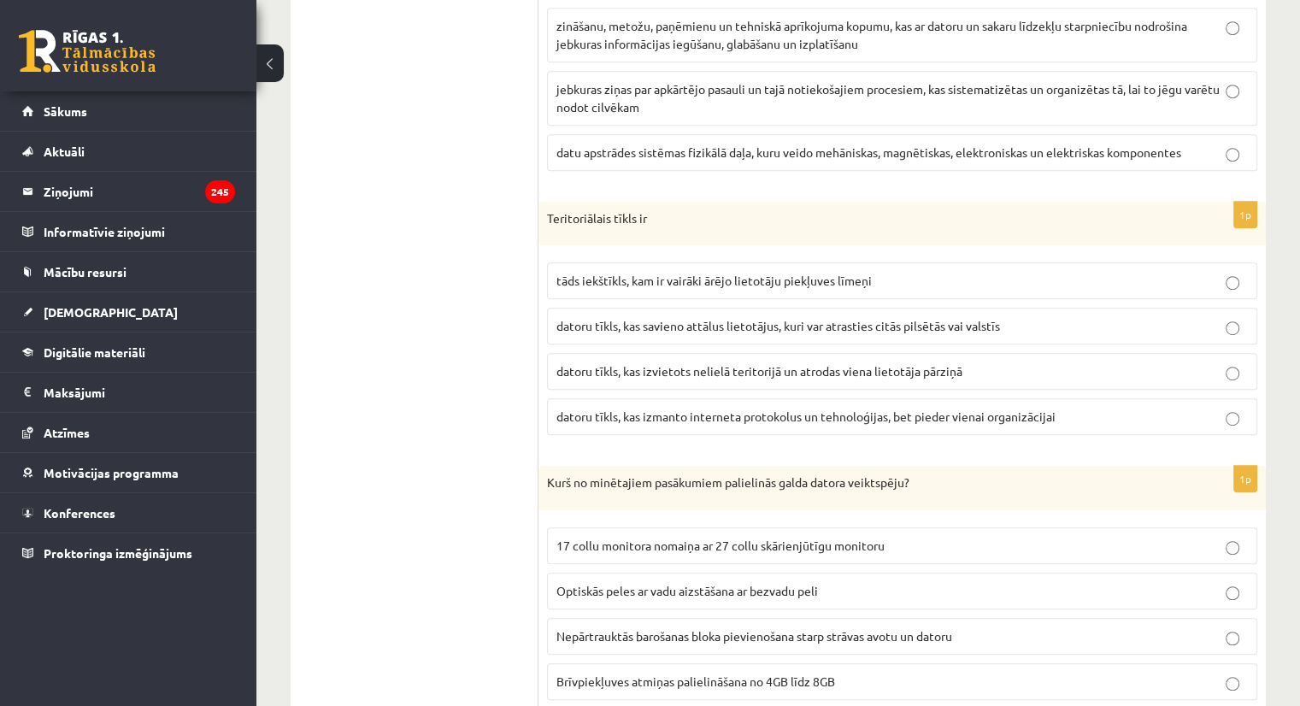
scroll to position [0, 0]
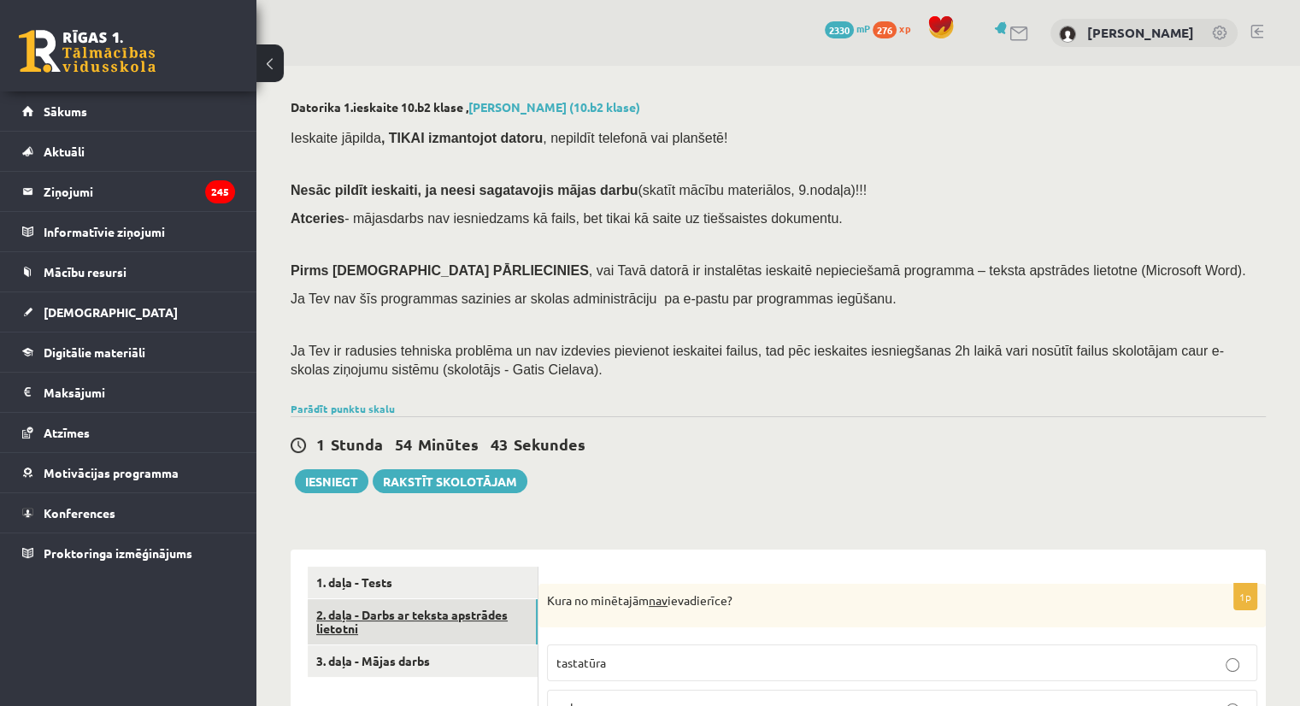
click at [430, 625] on link "2. daļa - Darbs ar teksta apstrādes lietotni" at bounding box center [423, 622] width 230 height 46
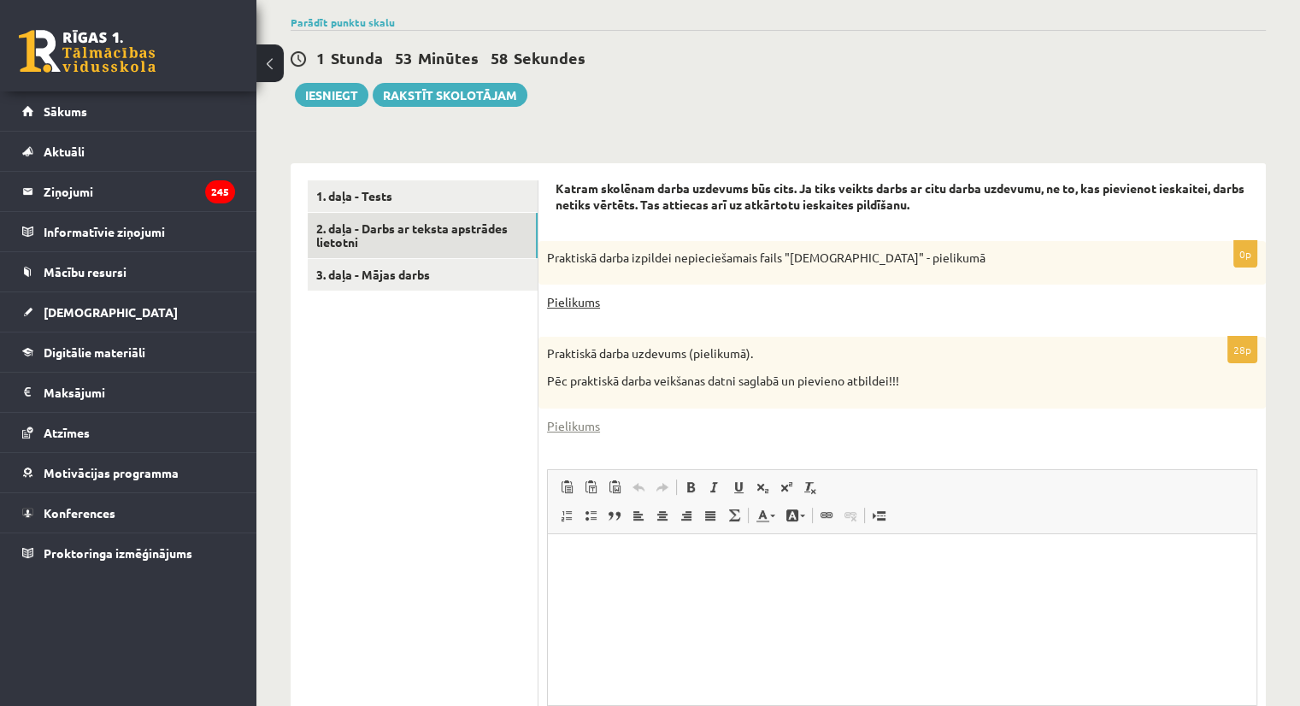
click at [577, 300] on link "Pielikums" at bounding box center [573, 302] width 53 height 18
click at [571, 298] on link "Pielikums" at bounding box center [573, 302] width 53 height 18
click at [627, 586] on html at bounding box center [902, 559] width 709 height 52
click at [646, 565] on p "**********" at bounding box center [902, 560] width 675 height 18
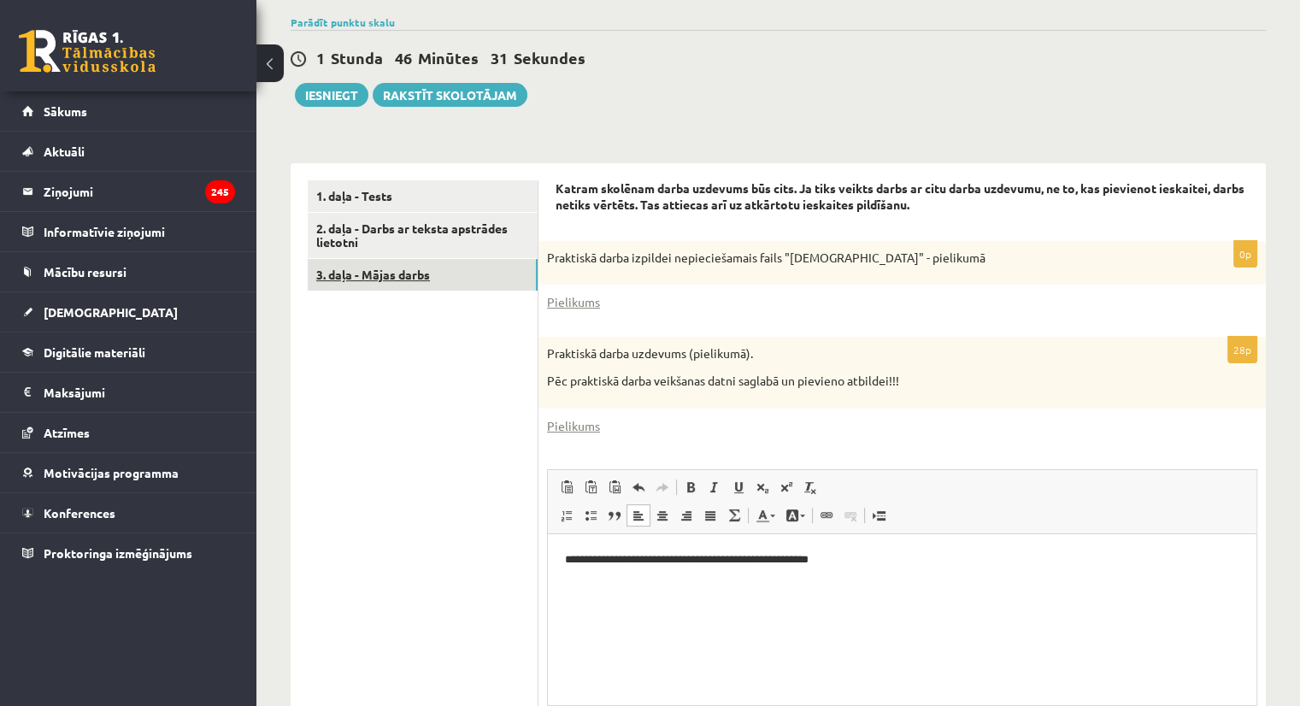
click at [429, 268] on link "3. daļa - Mājas darbs" at bounding box center [423, 275] width 230 height 32
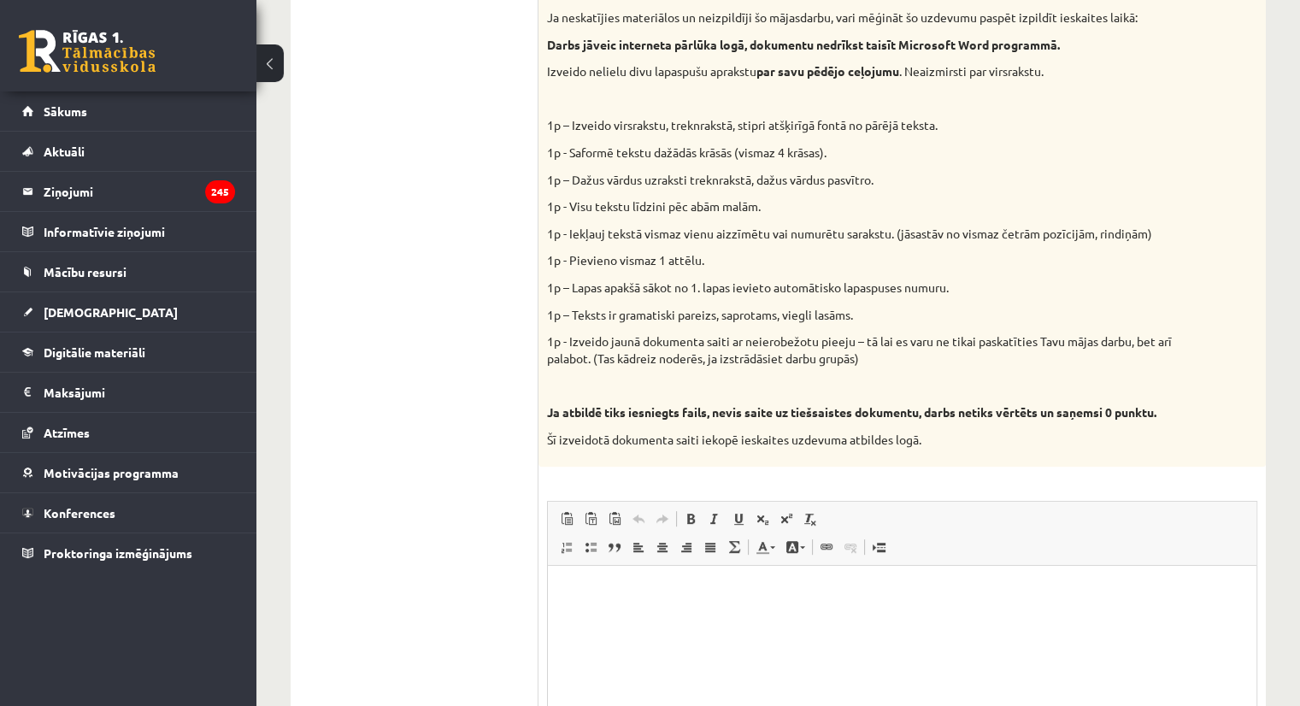
scroll to position [882, 0]
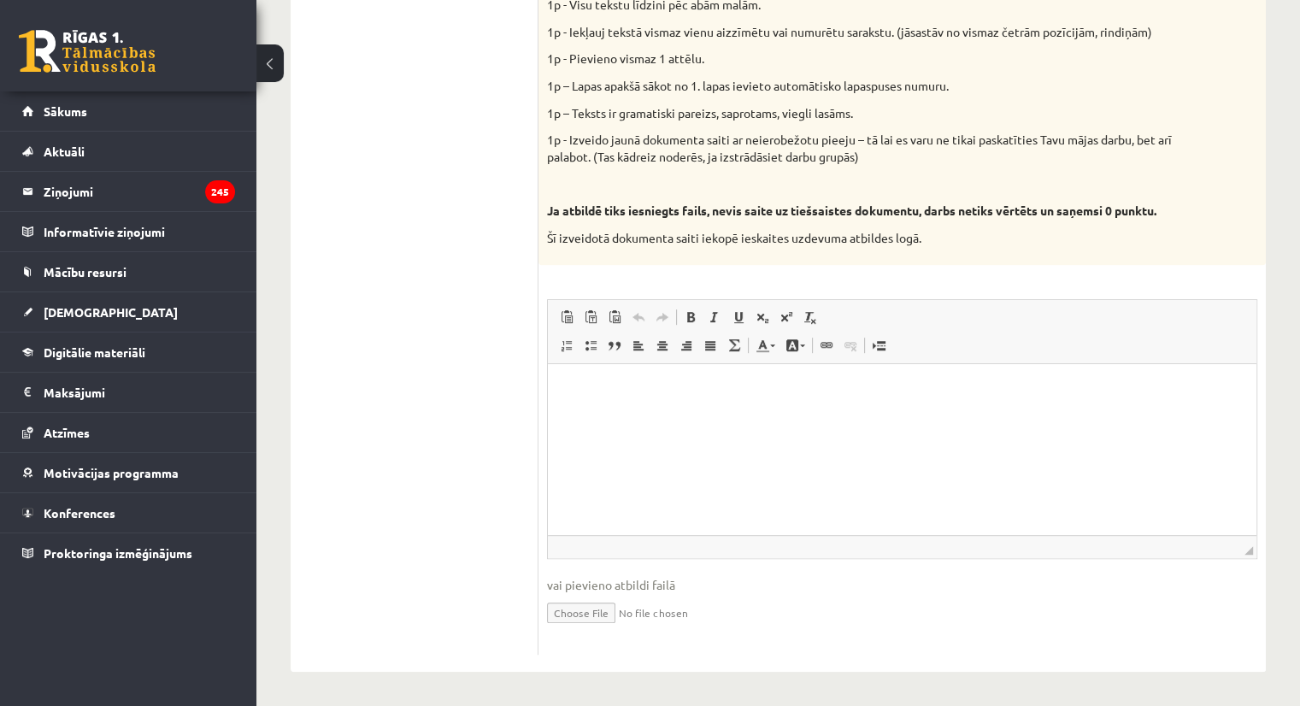
click at [595, 393] on p "Bagātinātā teksta redaktors, wiswyg-editor-user-answer-47024780140940" at bounding box center [902, 390] width 675 height 18
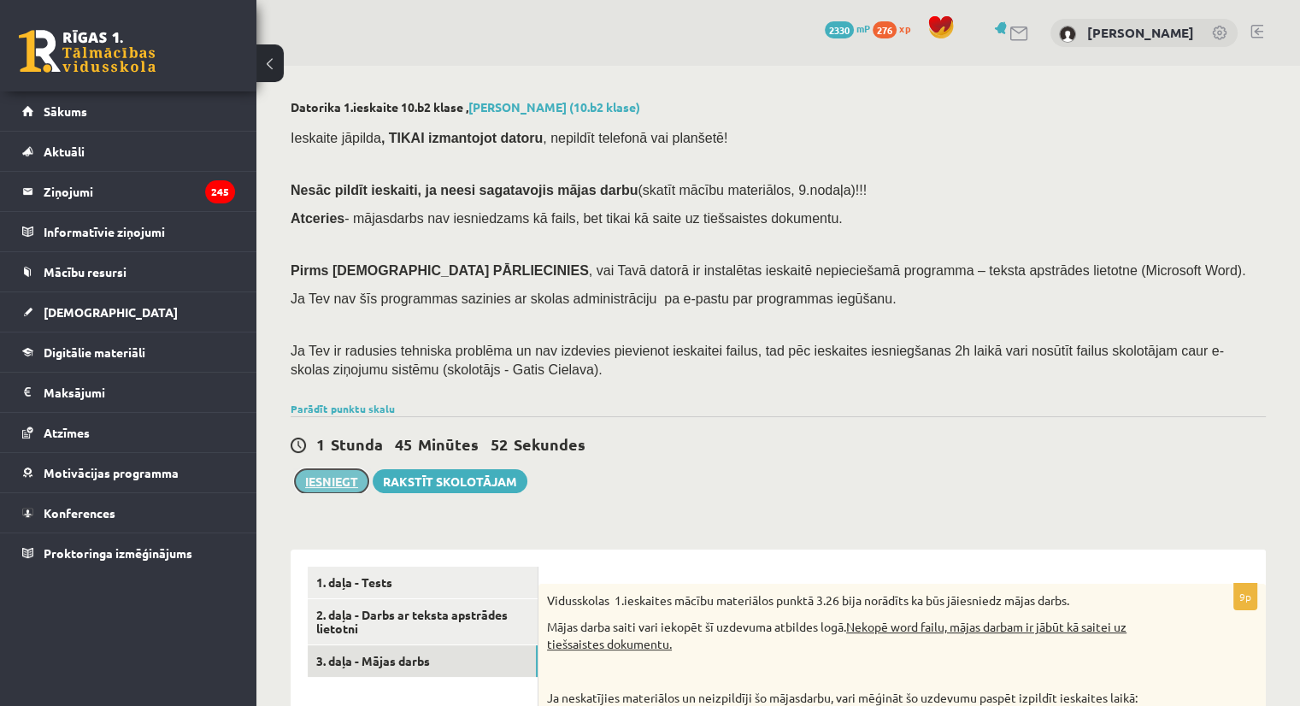
click at [332, 474] on button "Iesniegt" at bounding box center [332, 481] width 74 height 24
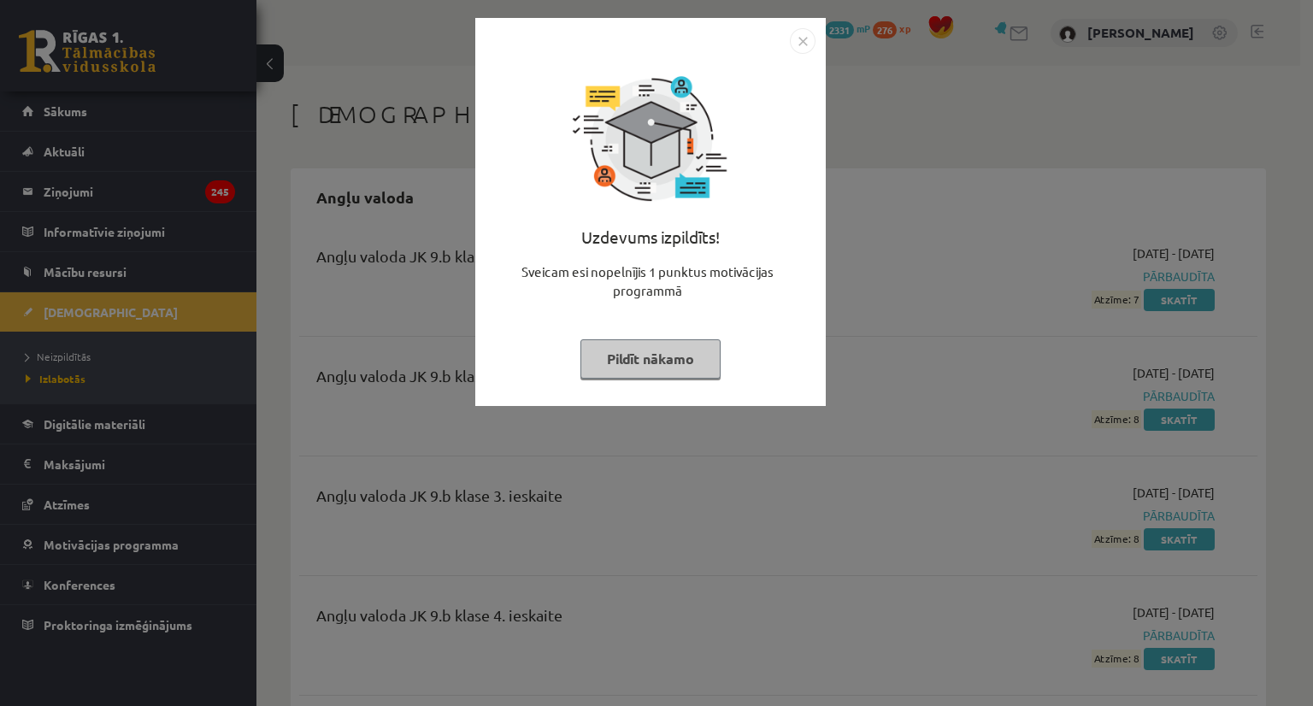
click at [653, 371] on button "Pildīt nākamo" at bounding box center [651, 358] width 140 height 39
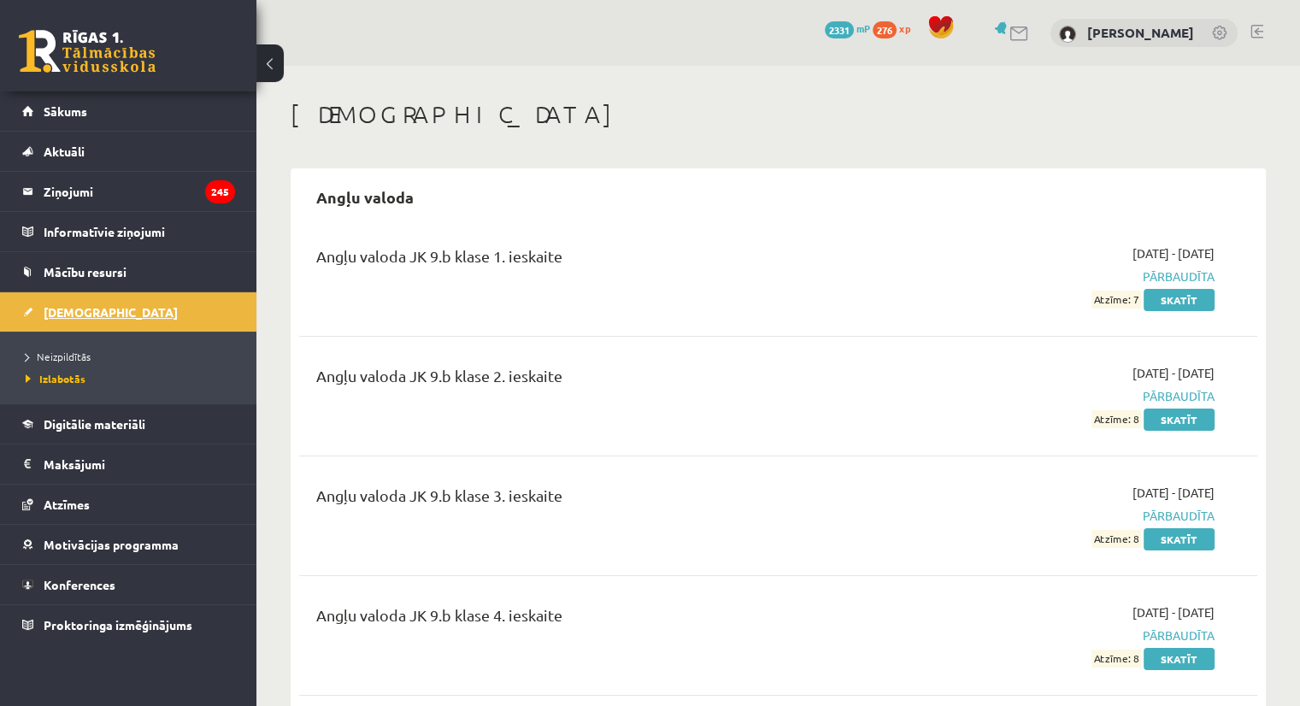
click at [99, 311] on link "[DEMOGRAPHIC_DATA]" at bounding box center [128, 311] width 213 height 39
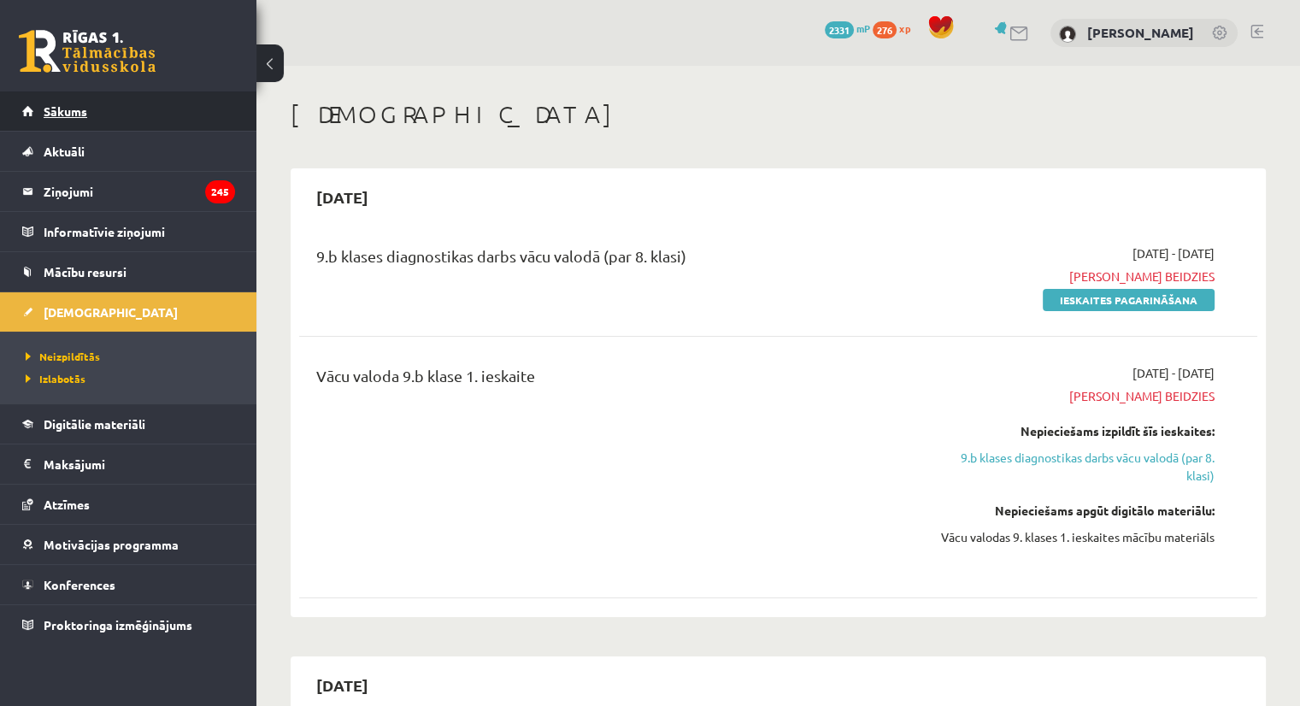
click at [109, 115] on link "Sākums" at bounding box center [128, 110] width 213 height 39
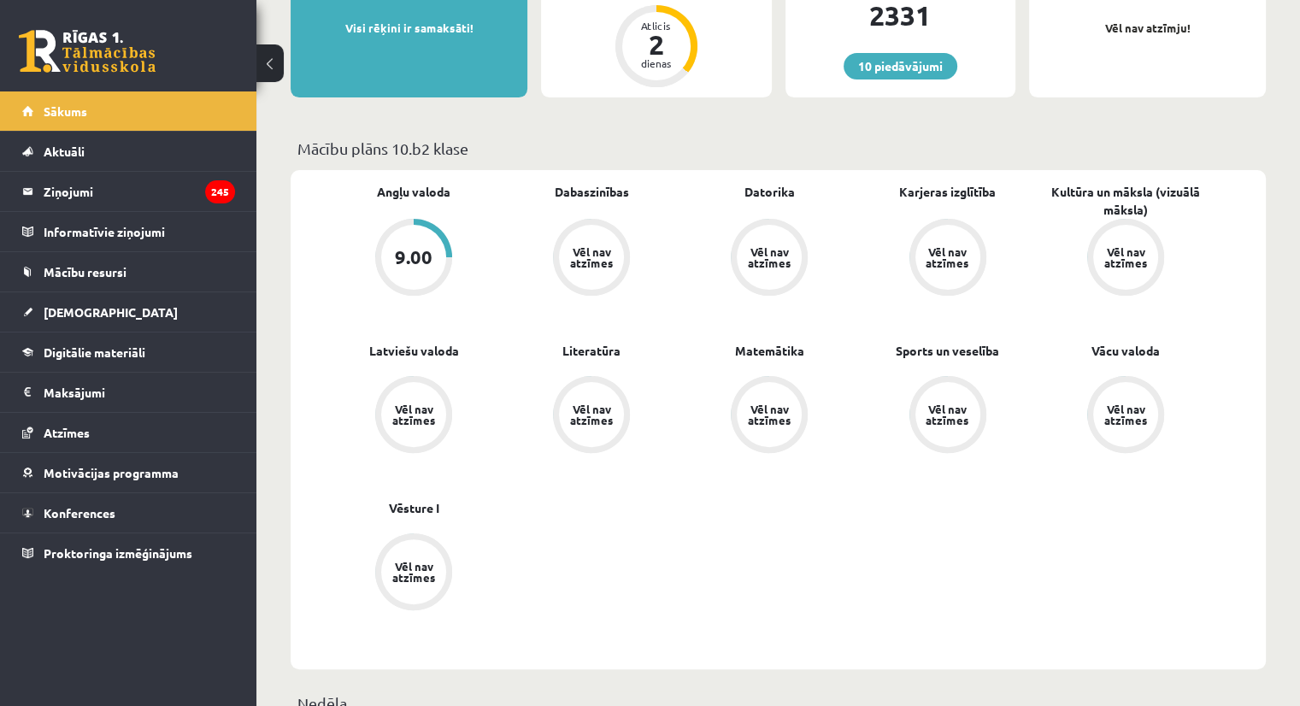
scroll to position [382, 0]
drag, startPoint x: 672, startPoint y: 211, endPoint x: 737, endPoint y: 234, distance: 69.0
click at [737, 234] on div "Angļu valoda 9.00 Dabaszinības Vēl nav atzīmes Datorika Vēl nav atzīmes Karjera…" at bounding box center [770, 421] width 890 height 474
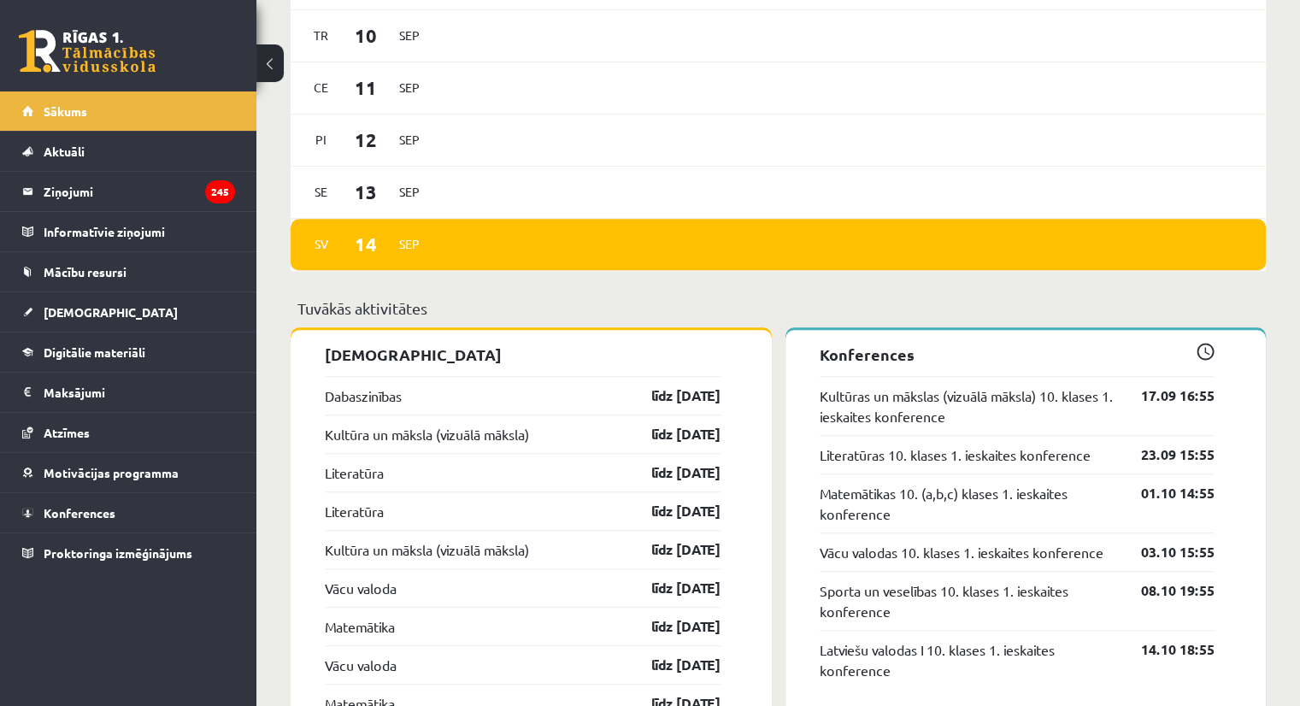
scroll to position [1329, 0]
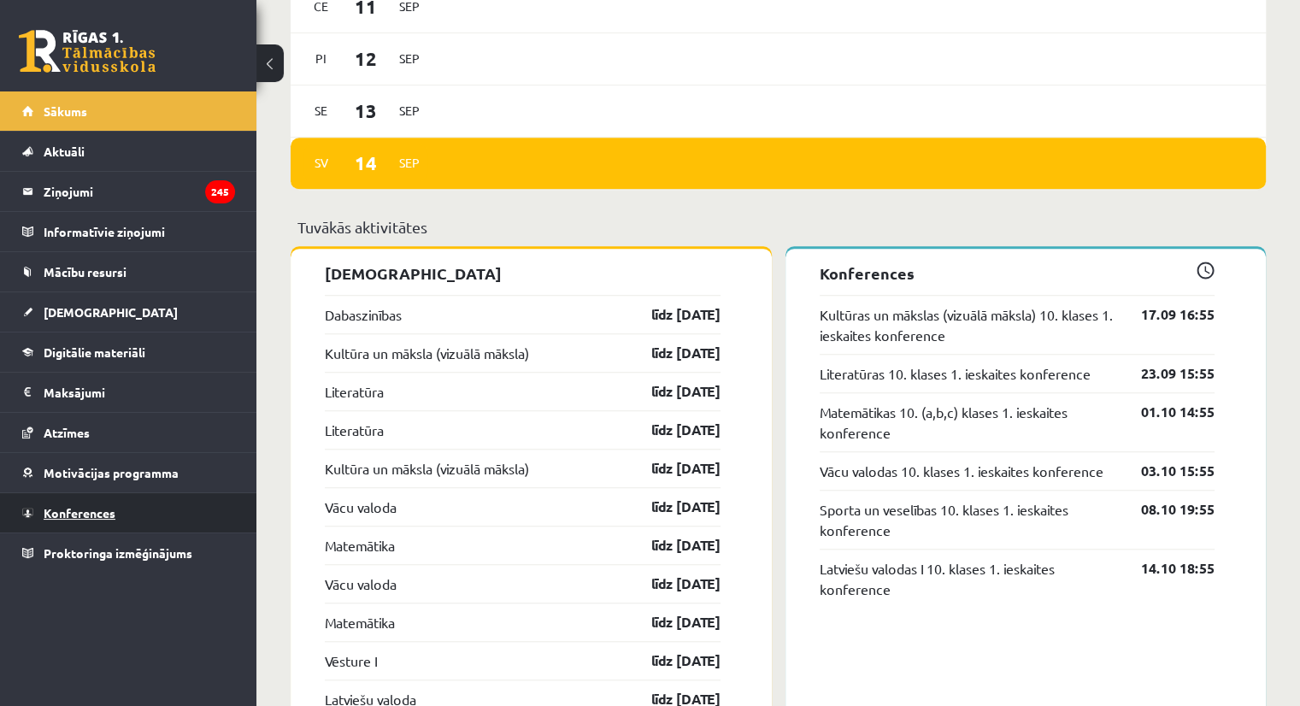
click at [222, 515] on link "Konferences" at bounding box center [128, 512] width 213 height 39
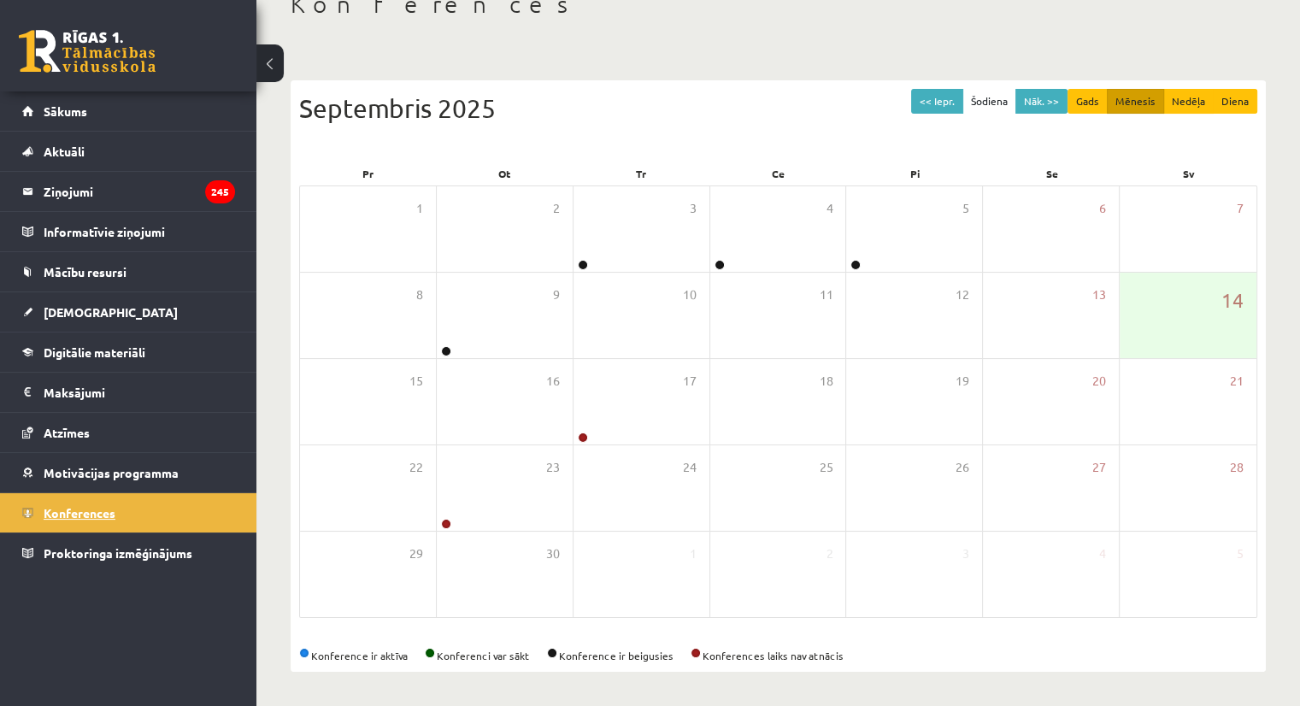
scroll to position [109, 0]
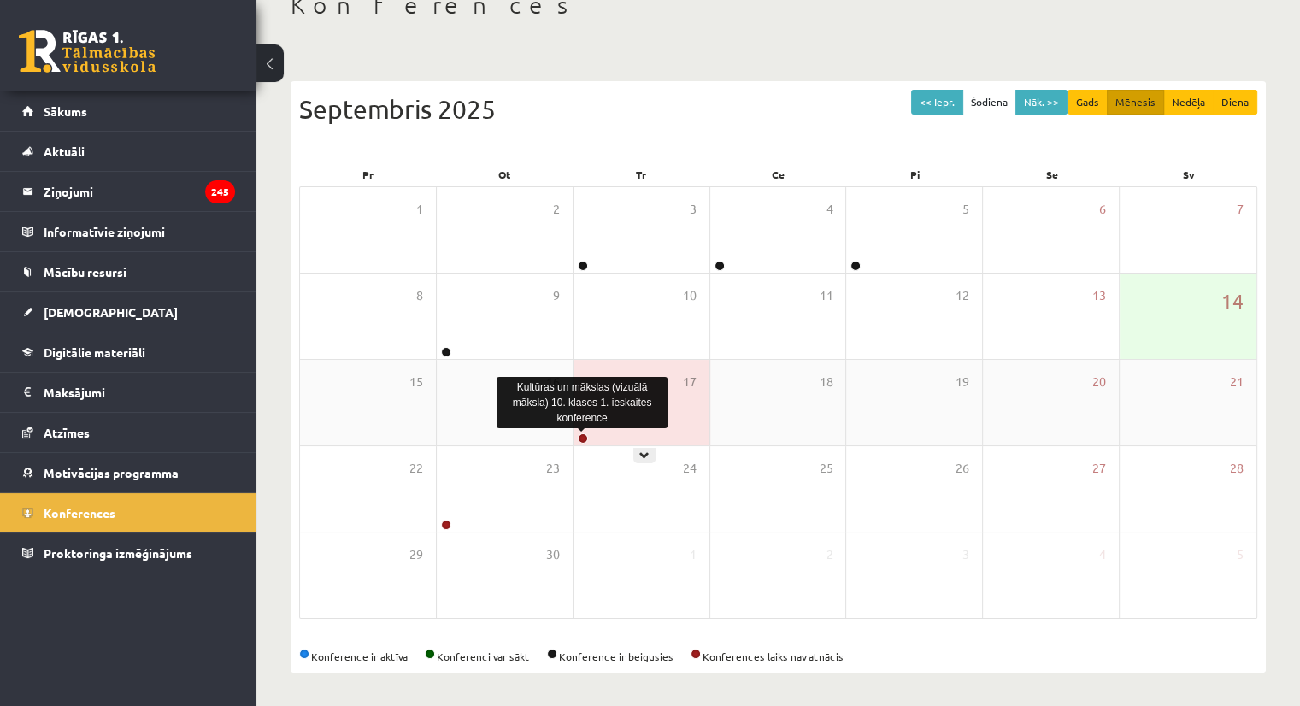
click at [578, 436] on link at bounding box center [583, 438] width 10 height 10
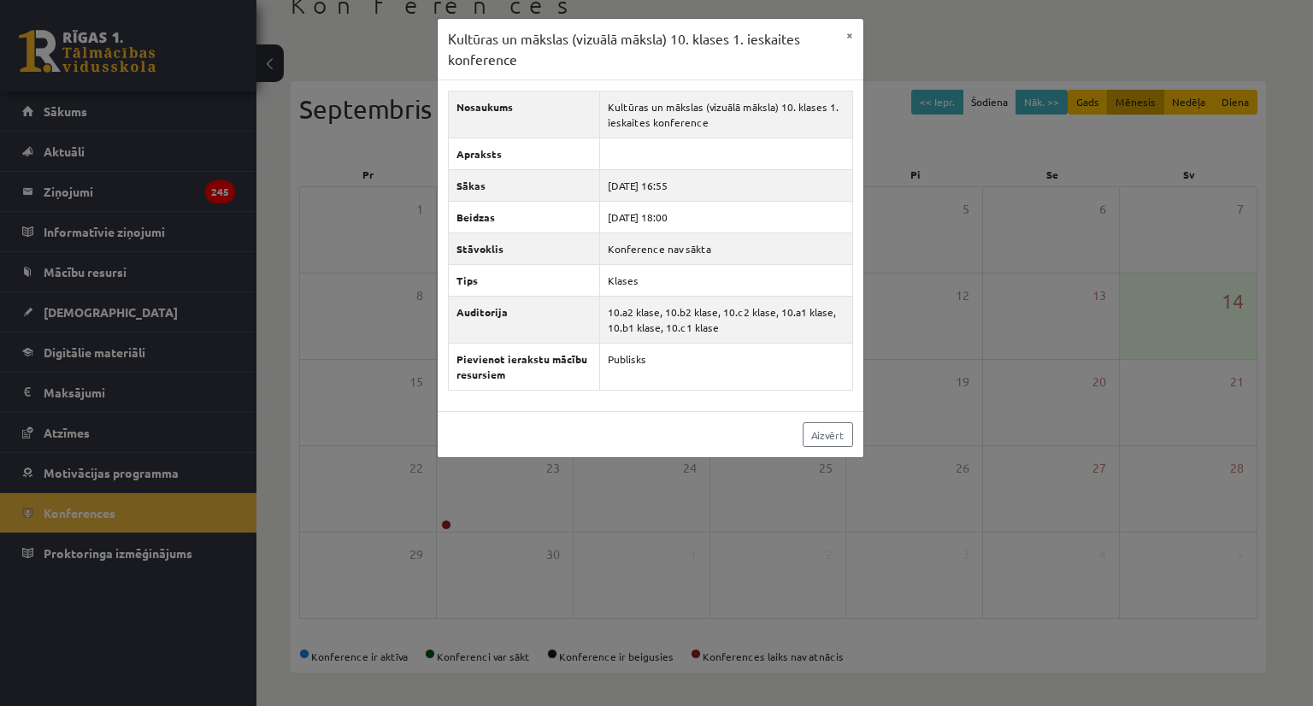
click at [1032, 466] on div "Kultūras un mākslas (vizuālā māksla) 10. klases 1. ieskaites konference × Nosau…" at bounding box center [656, 353] width 1313 height 706
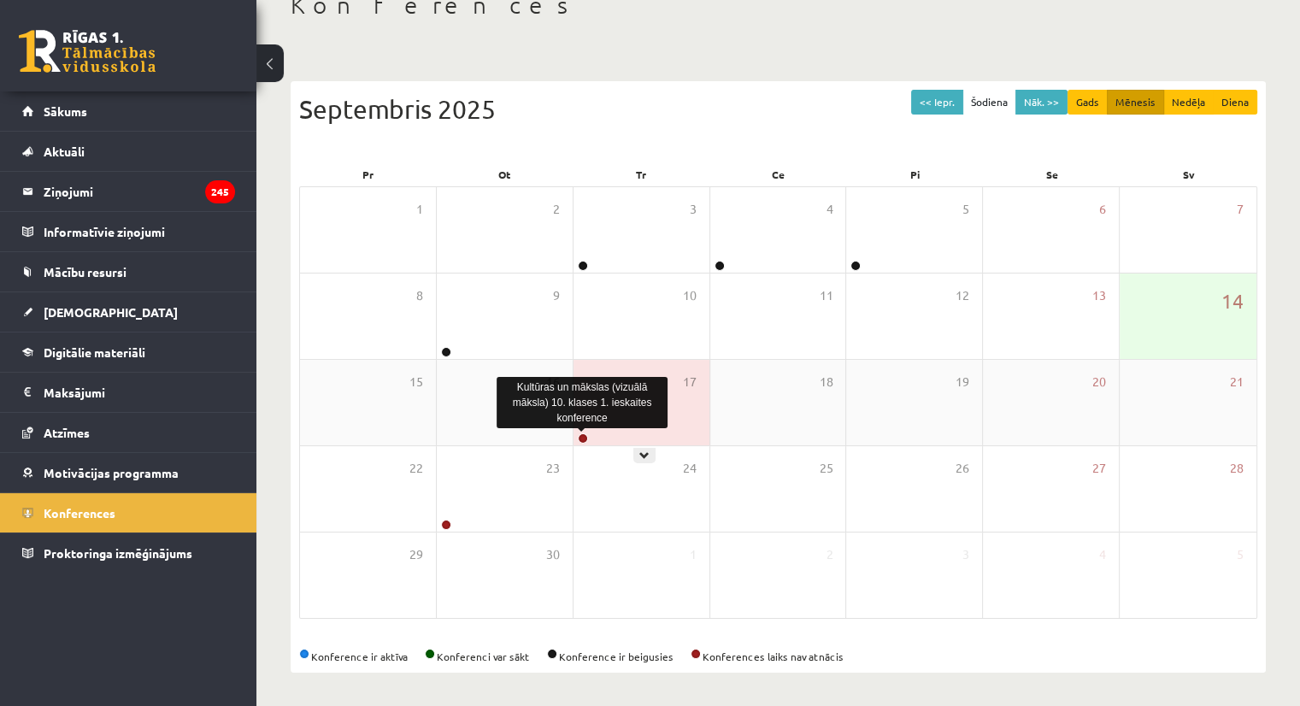
click at [579, 439] on link at bounding box center [583, 438] width 10 height 10
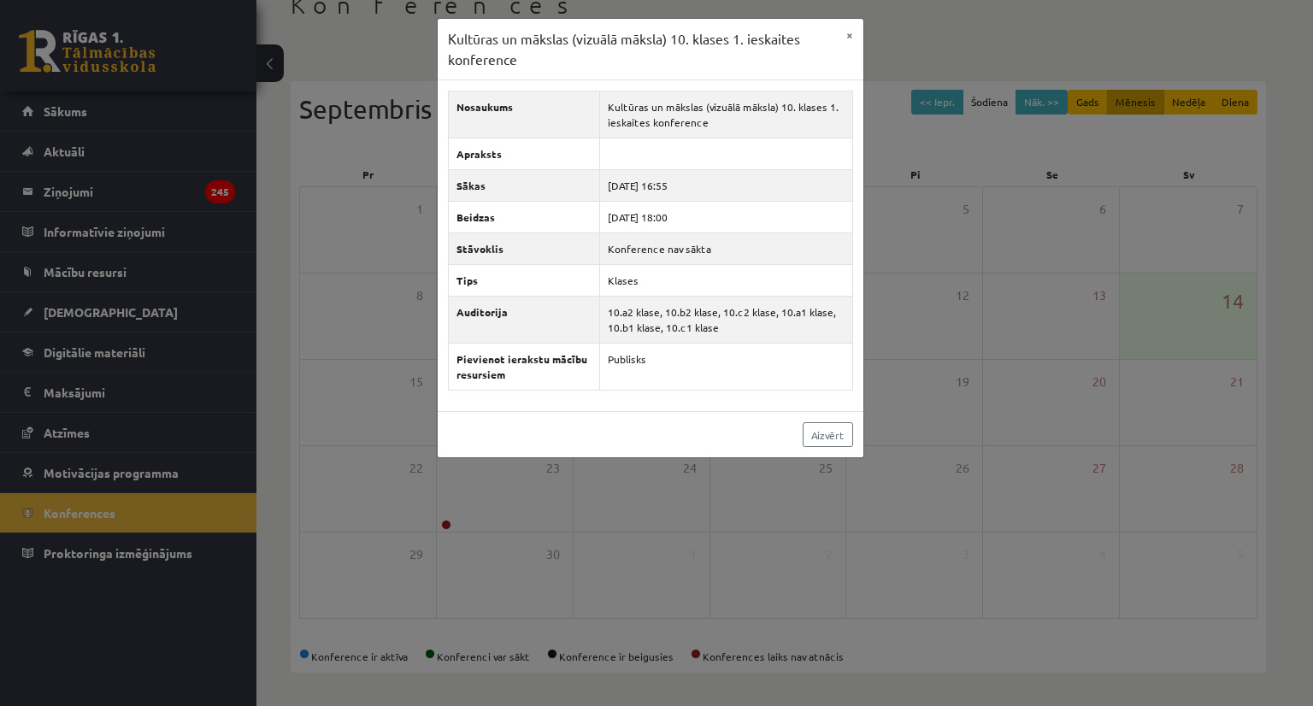
click at [605, 493] on div "Kultūras un mākslas (vizuālā māksla) 10. klases 1. ieskaites konference × Nosau…" at bounding box center [656, 353] width 1313 height 706
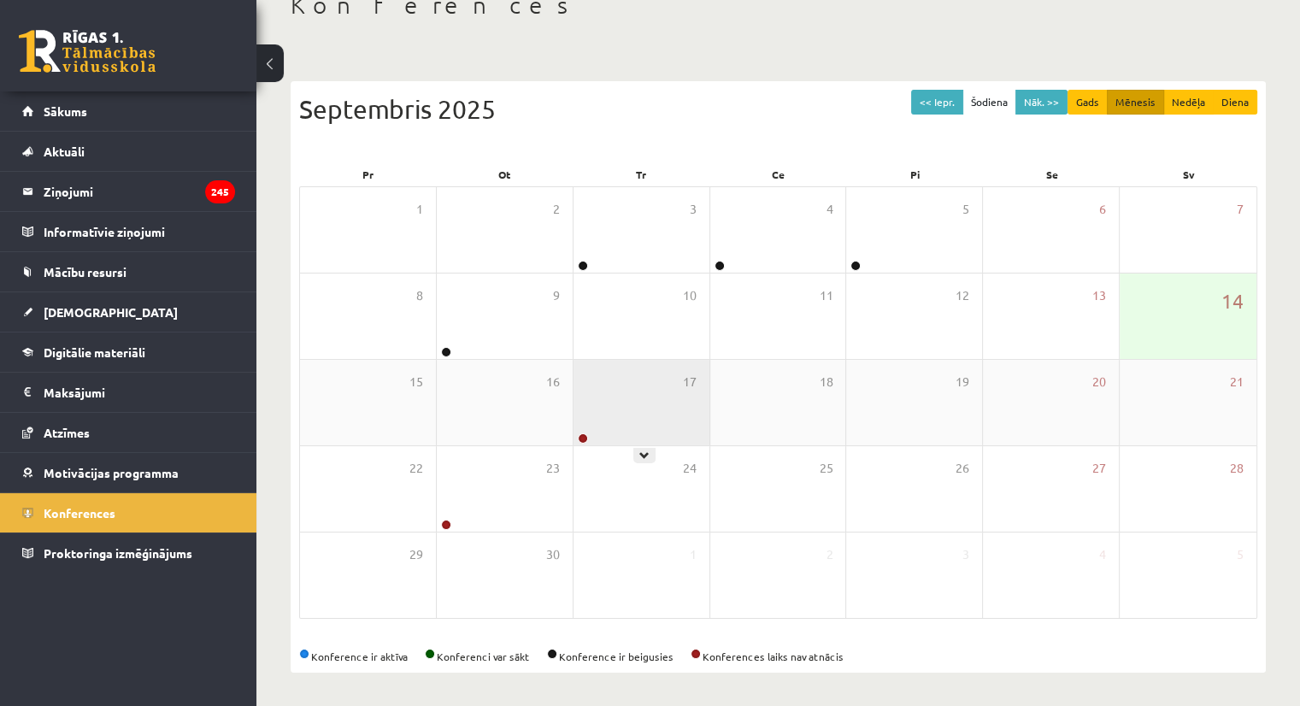
click at [578, 421] on div "17" at bounding box center [642, 402] width 136 height 85
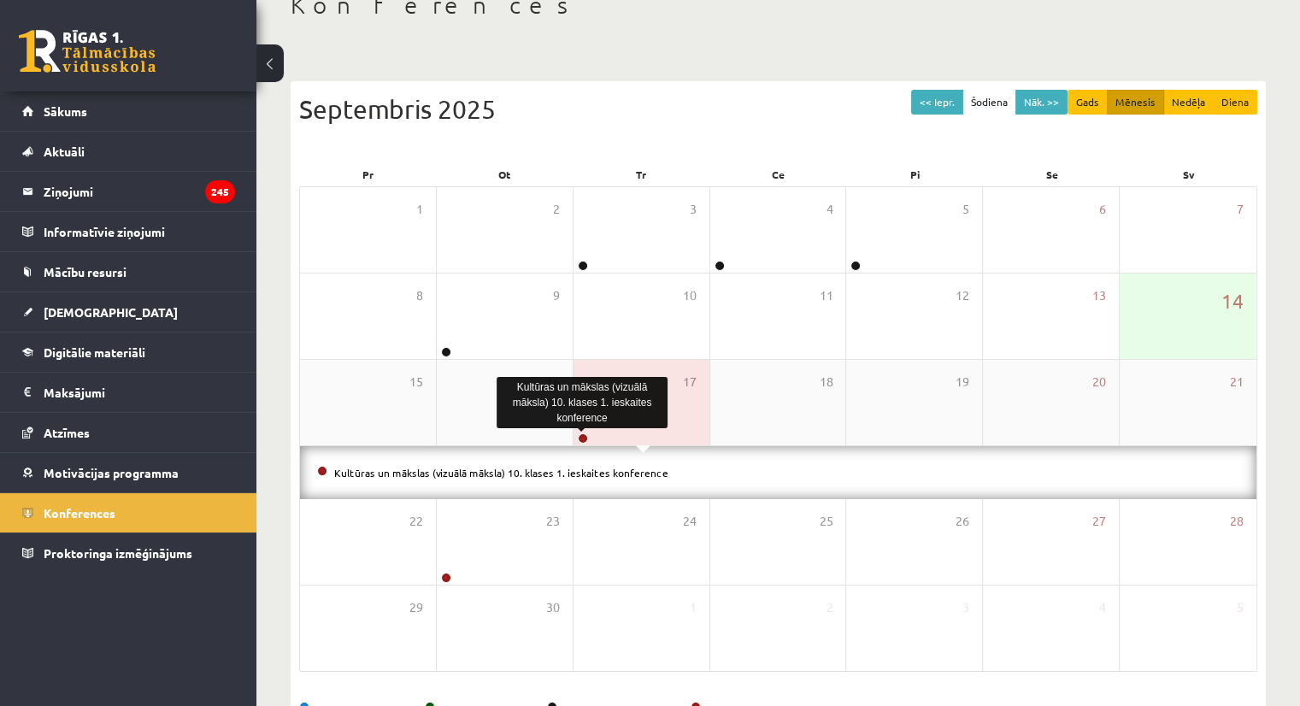
click at [579, 435] on link at bounding box center [583, 438] width 10 height 10
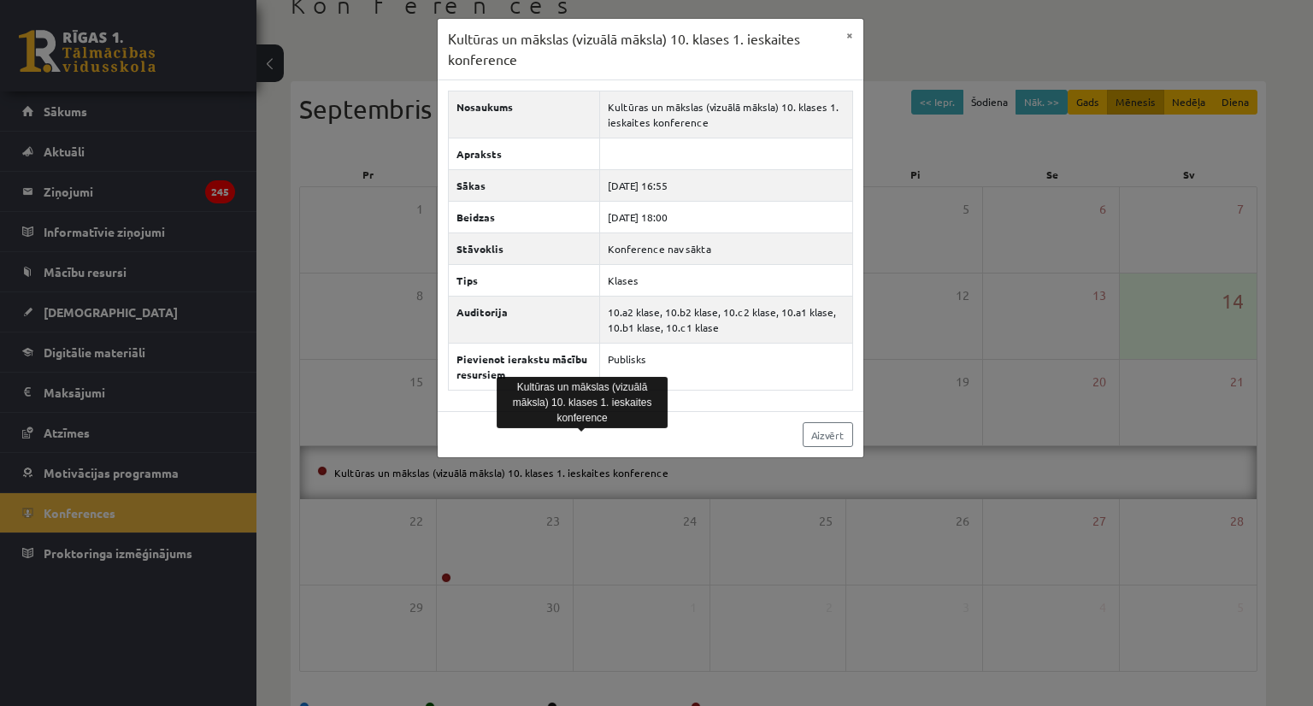
click at [429, 565] on div "Kultūras un mākslas (vizuālā māksla) 10. klases 1. ieskaites konference × Nosau…" at bounding box center [656, 353] width 1313 height 706
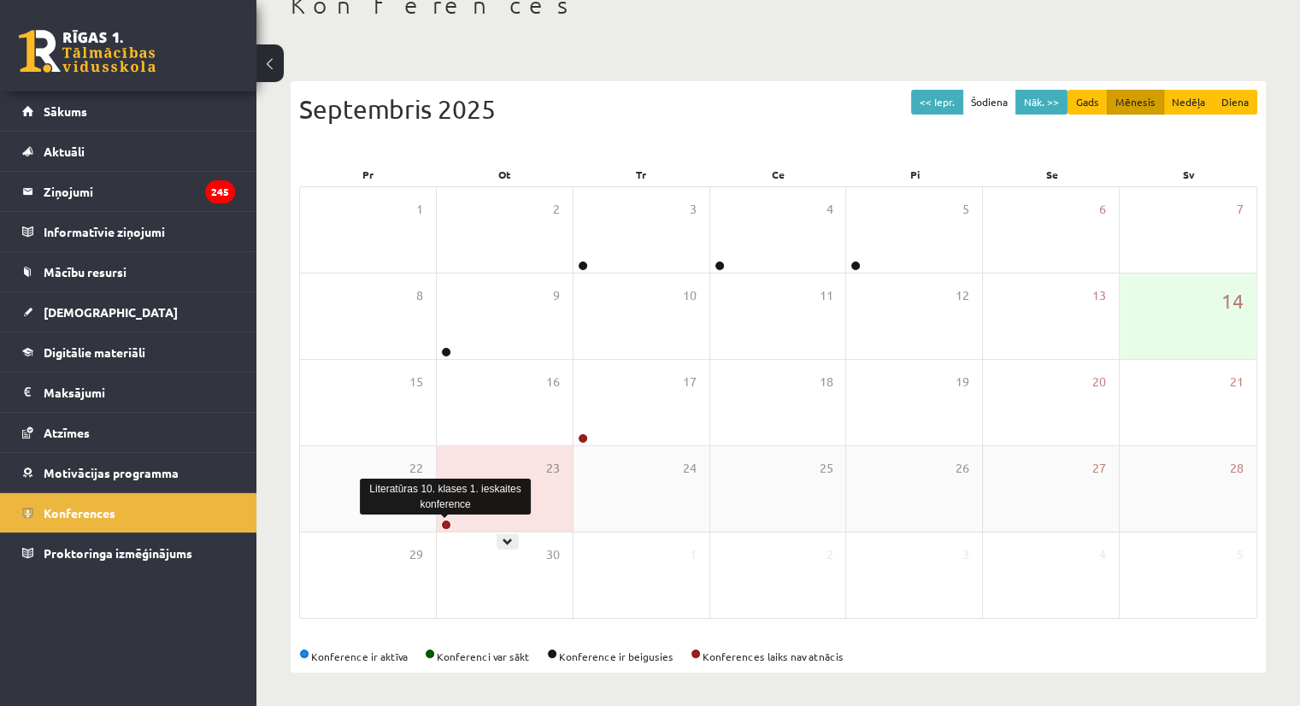
click at [445, 522] on link at bounding box center [446, 525] width 10 height 10
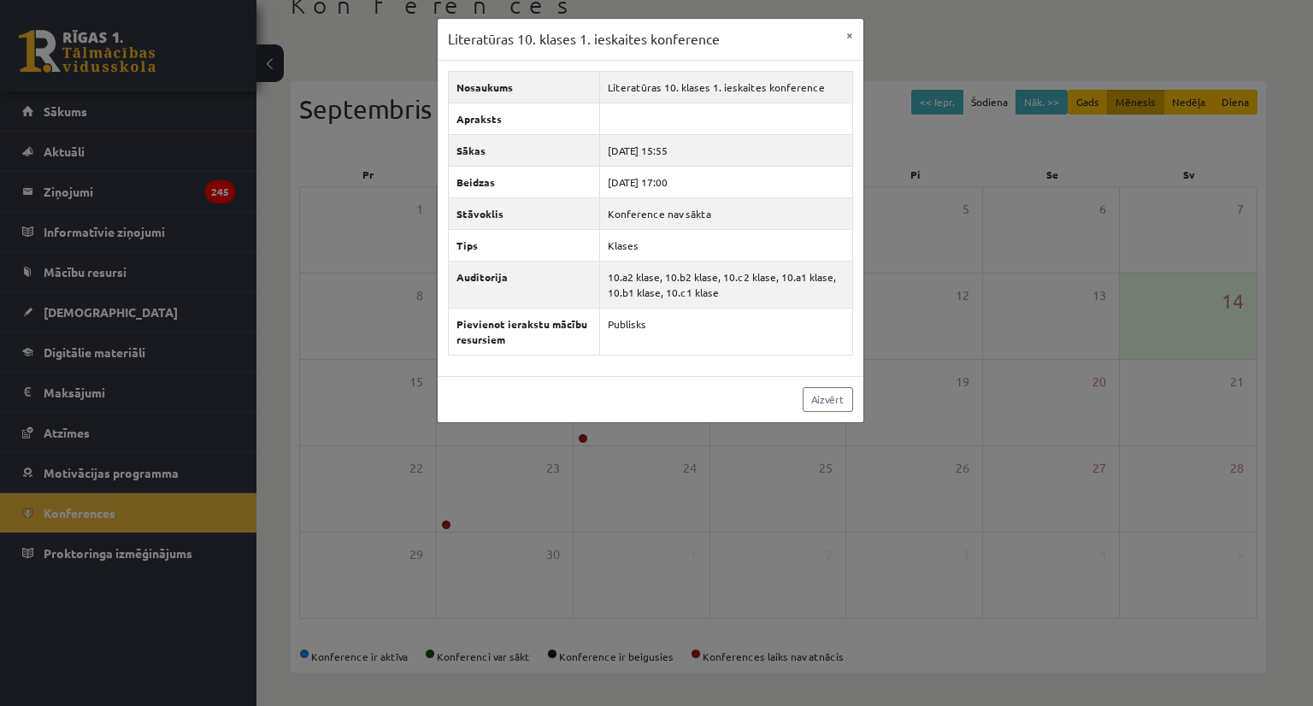
click at [517, 519] on div "Literatūras 10. klases 1. ieskaites konference × Nosaukums Literatūras 10. klas…" at bounding box center [656, 353] width 1313 height 706
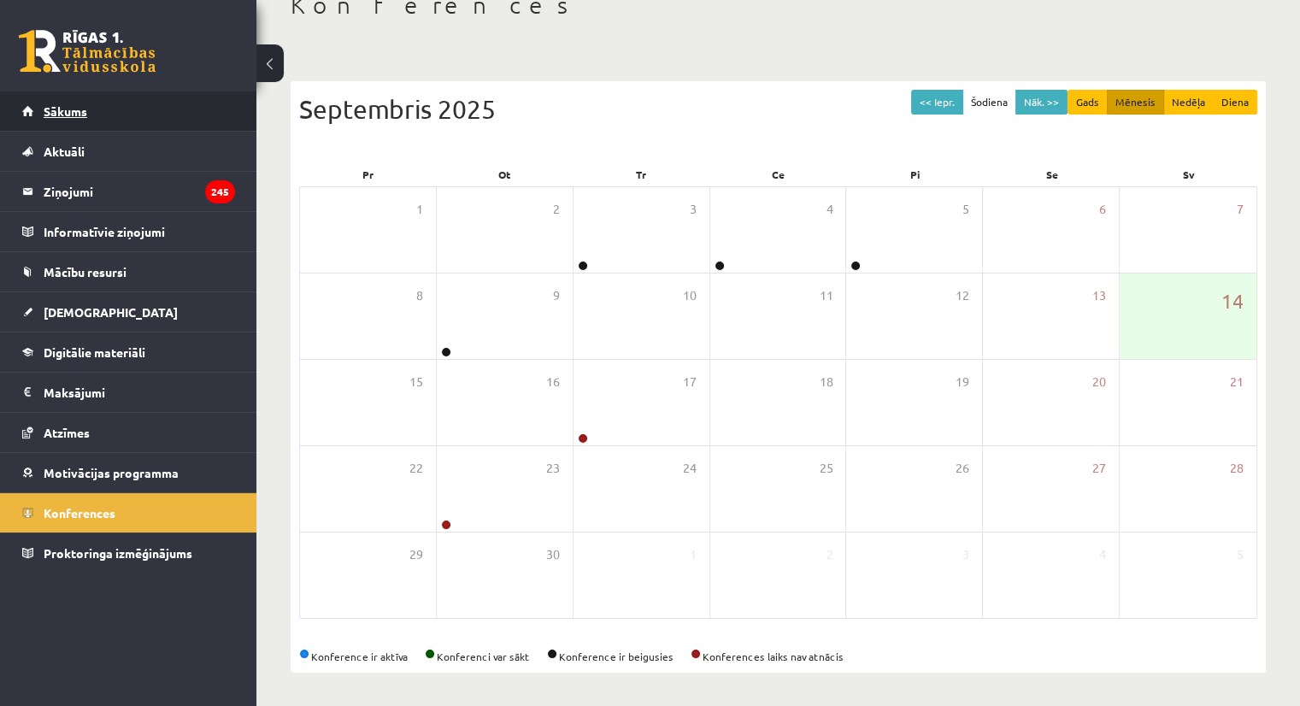
click at [129, 118] on link "Sākums" at bounding box center [128, 110] width 213 height 39
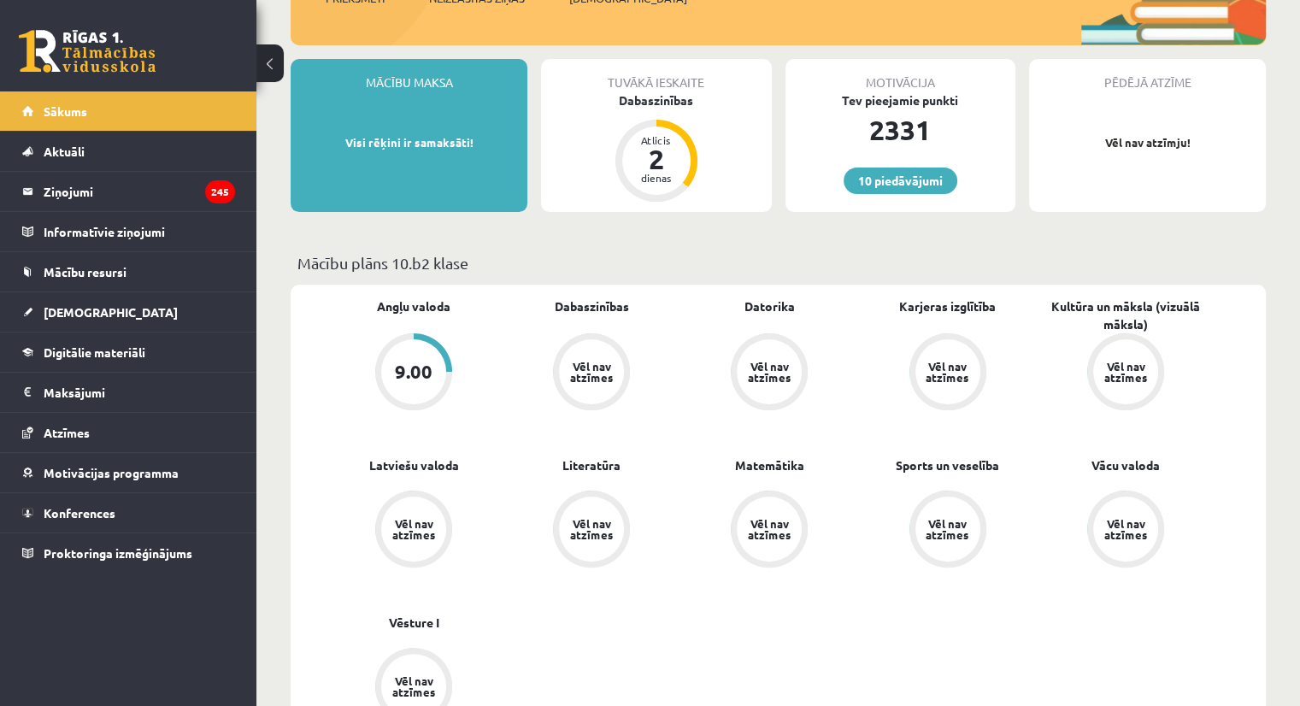
scroll to position [239, 0]
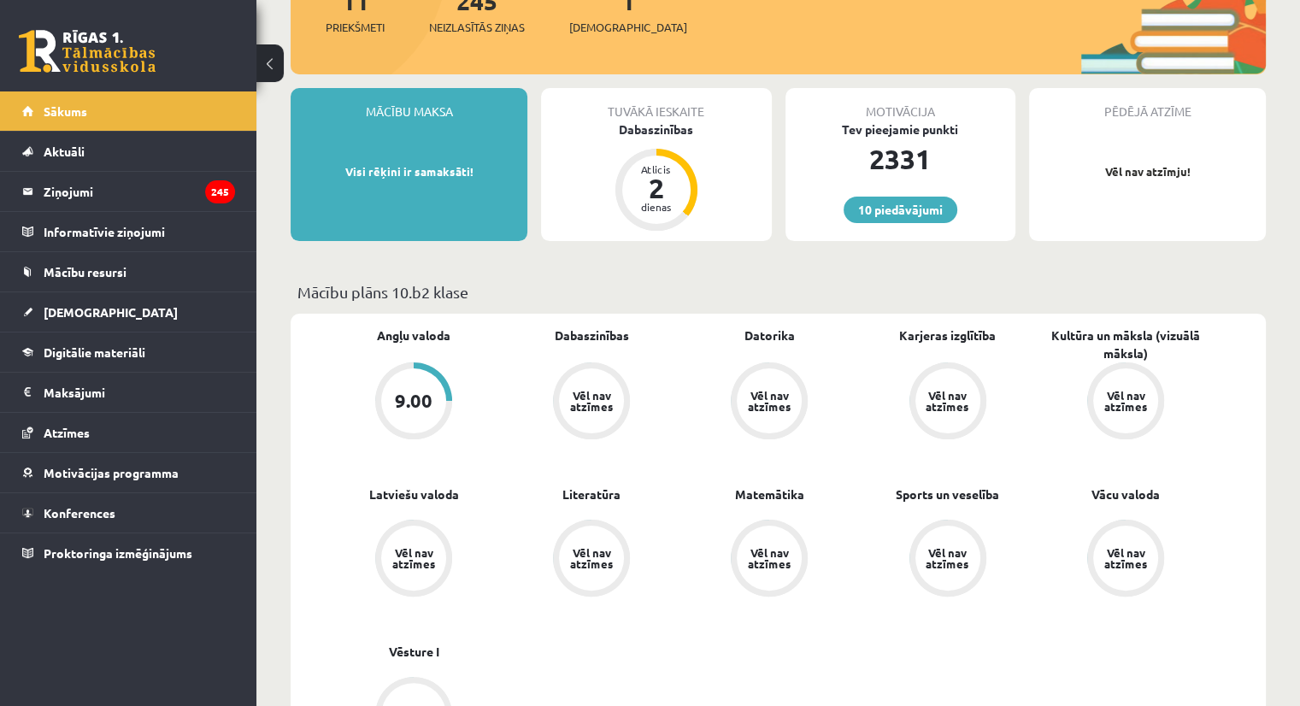
click at [420, 411] on div "9.00" at bounding box center [413, 400] width 65 height 65
